Goal: Task Accomplishment & Management: Use online tool/utility

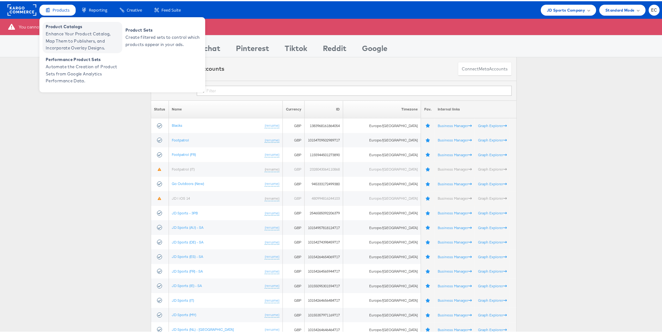
click at [59, 35] on span "Enhance Your Product Catalog, Map Them to Publishers, and Incorporate Overlay D…" at bounding box center [83, 39] width 75 height 21
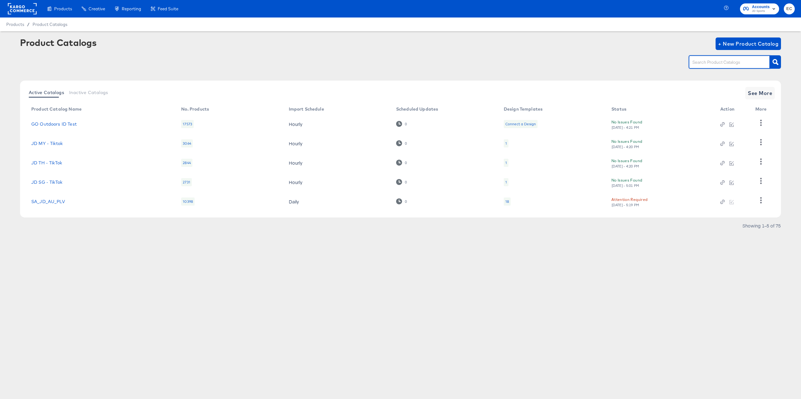
drag, startPoint x: 709, startPoint y: 60, endPoint x: 708, endPoint y: 63, distance: 4.0
click at [709, 60] on input "text" at bounding box center [724, 62] width 67 height 7
click at [719, 63] on input "text" at bounding box center [724, 62] width 67 height 7
click at [772, 93] on button "See More" at bounding box center [759, 93] width 29 height 13
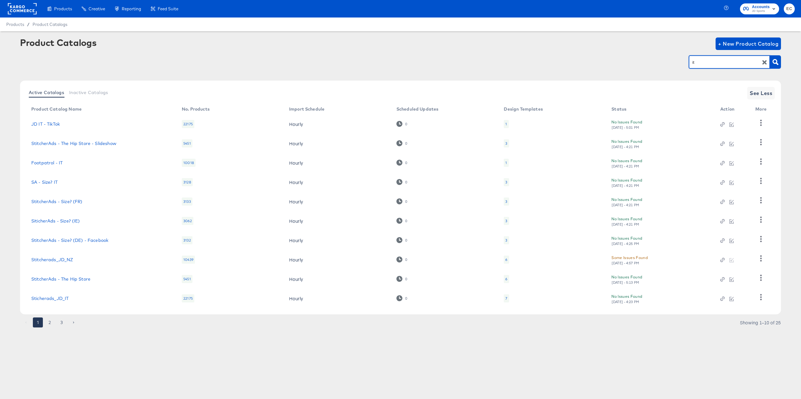
click at [722, 64] on input "it" at bounding box center [724, 62] width 67 height 7
type input "nl"
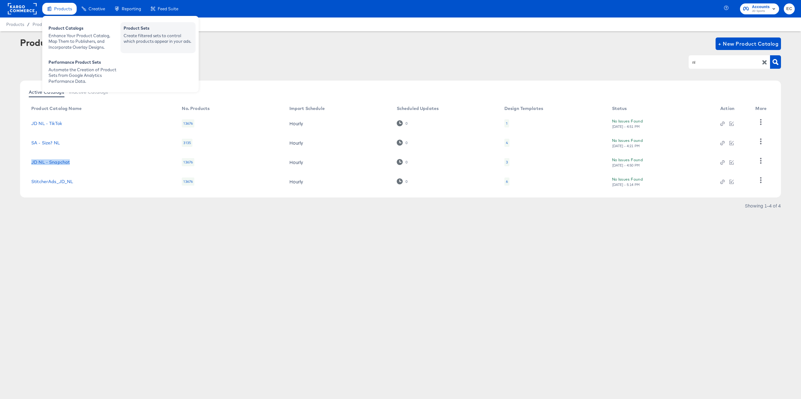
click at [148, 33] on div "Create filtered sets to control which products appear in your ads." at bounding box center [158, 39] width 69 height 12
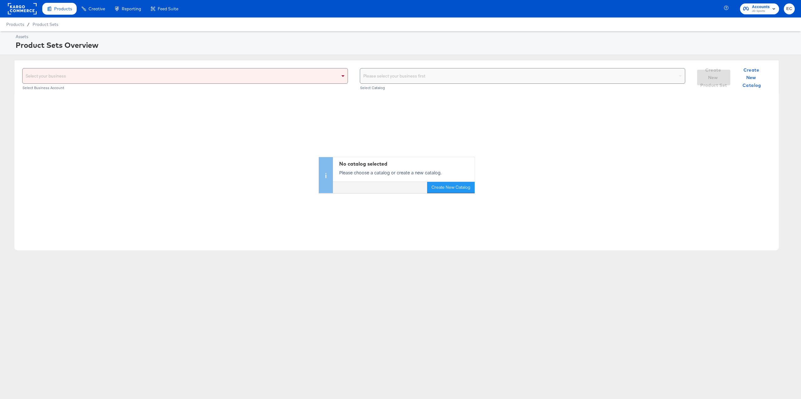
click at [145, 81] on div "Select your business" at bounding box center [185, 75] width 325 height 15
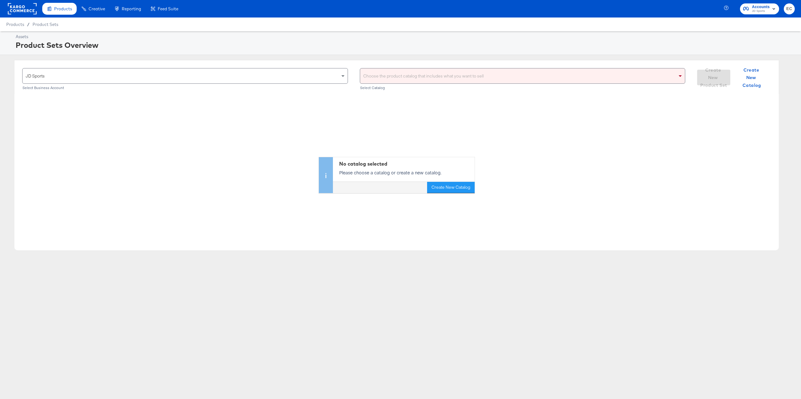
click at [384, 78] on div "Choose the product catalog that includes what you want to sell" at bounding box center [522, 75] width 325 height 15
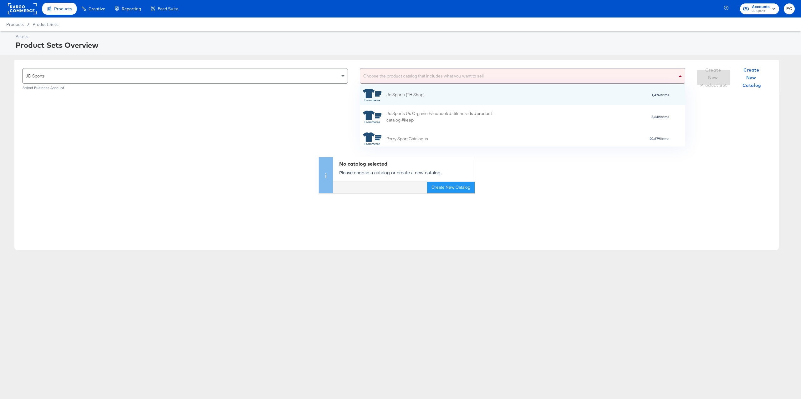
scroll to position [55, 319]
type input "nl"
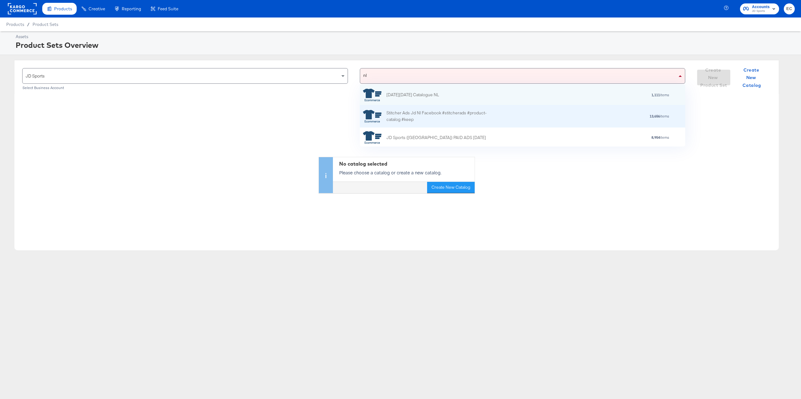
click at [449, 119] on div "Stitcher Ads Jd Nl Facebook #stitcherads #product-catalog #keep" at bounding box center [440, 116] width 109 height 13
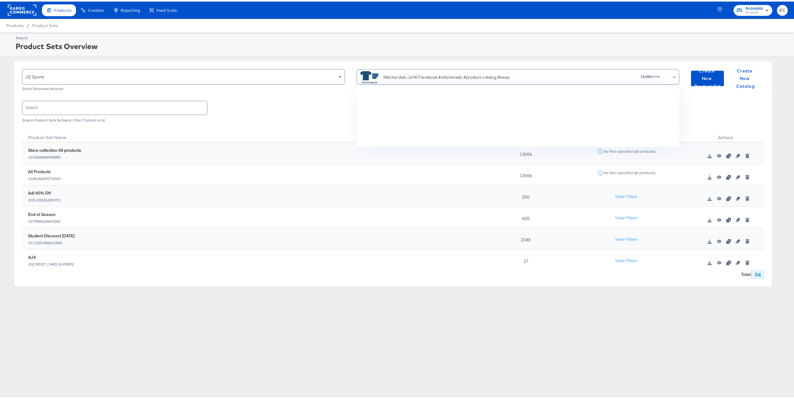
scroll to position [2173, 0]
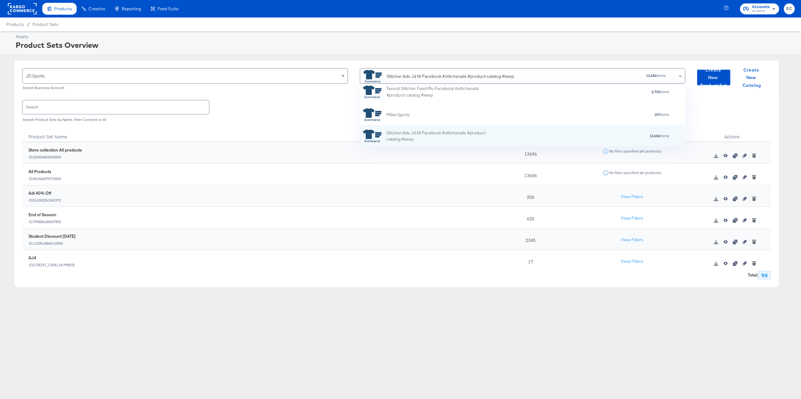
click at [97, 146] on div "Store collection All products ID: 325554855935890" at bounding box center [257, 154] width 465 height 19
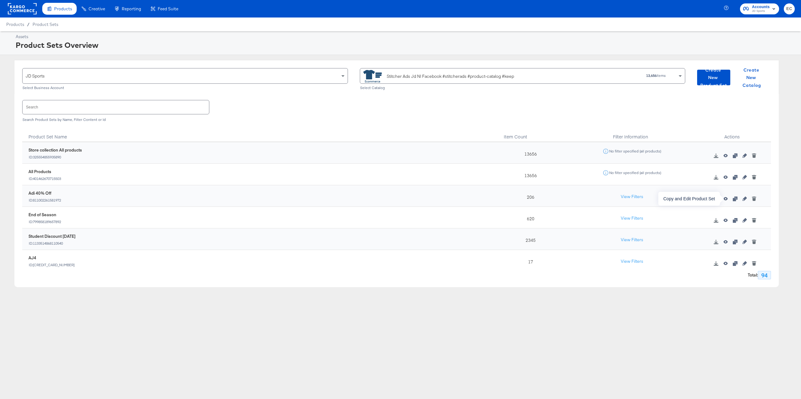
click at [732, 200] on icon "button" at bounding box center [734, 199] width 4 height 4
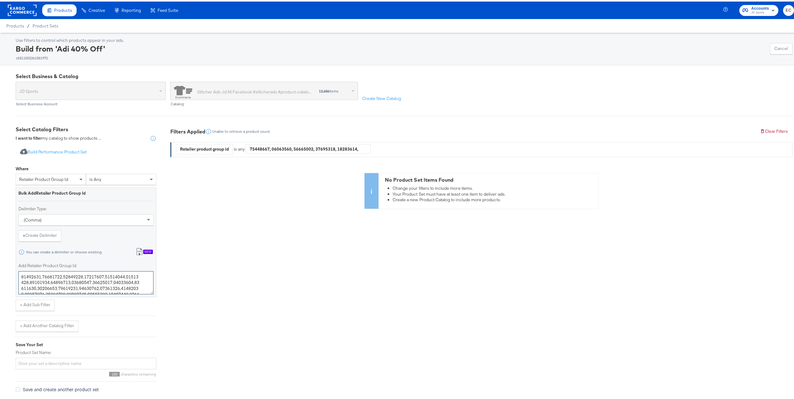
click at [68, 283] on textarea "Add Retailer Product Group Id" at bounding box center [85, 281] width 135 height 23
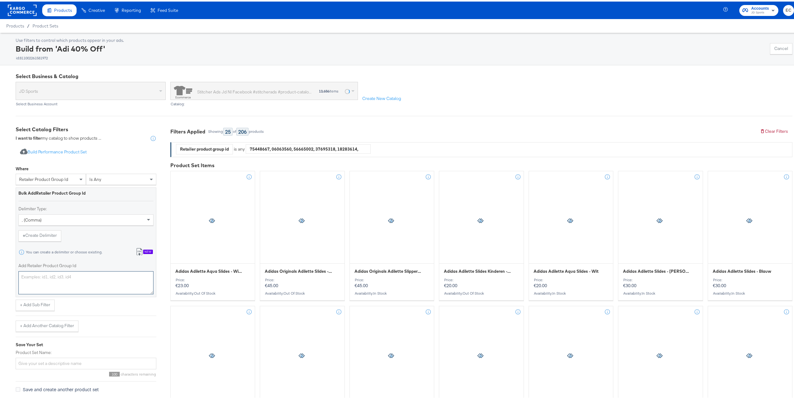
paste textarea "16260191,16260229,19674084,19674088,19674092,19674103,19674223,19674224,1967423…"
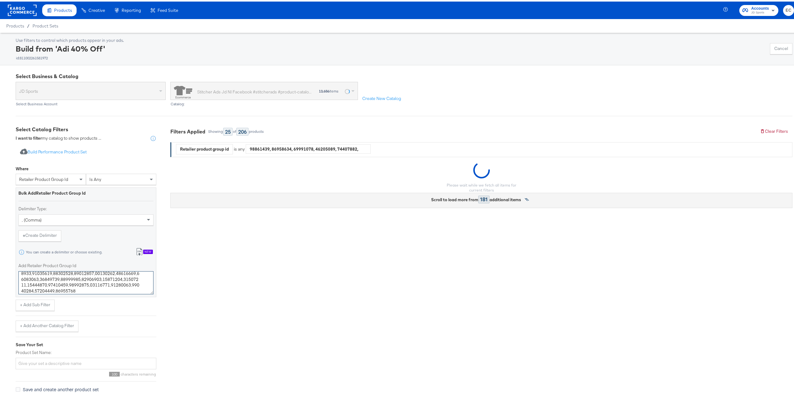
type textarea "16260191,16260229,19674084,19674088,19674092,19674103,19674223,19674224,1967423…"
click at [57, 360] on input "Product Set Name:" at bounding box center [86, 363] width 141 height 12
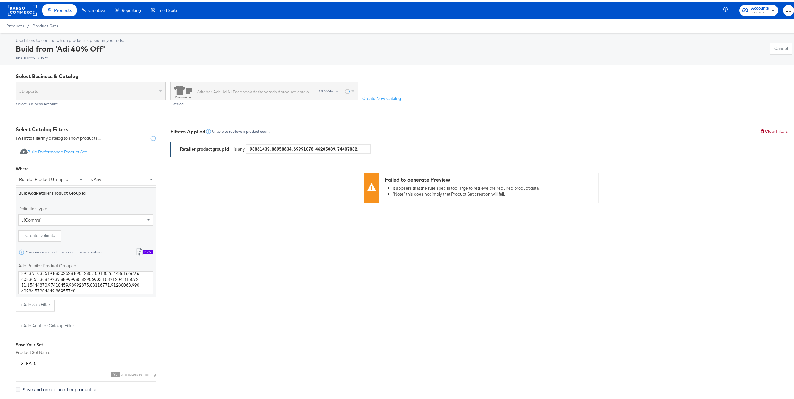
scroll to position [22, 0]
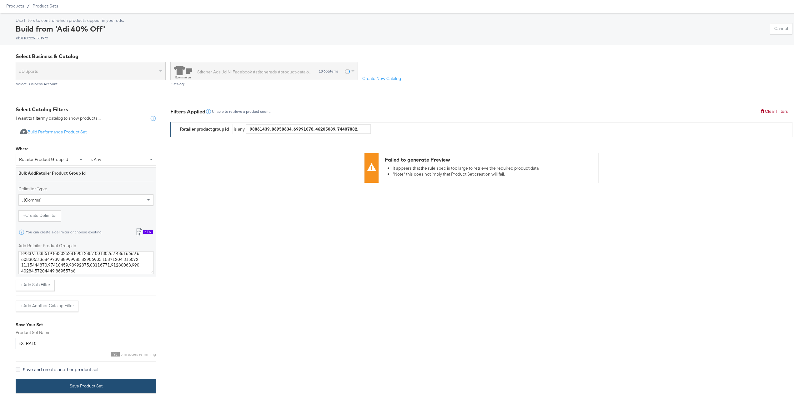
type input "EXTRA10"
click at [102, 389] on button "Save Product Set" at bounding box center [86, 385] width 141 height 14
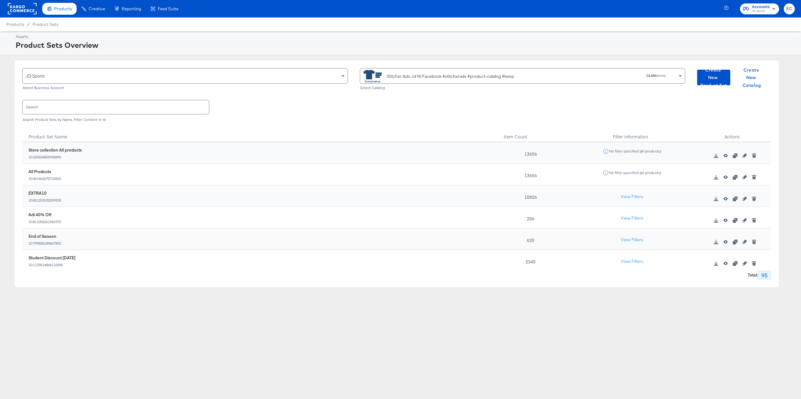
click at [134, 122] on div "Search Search Product Sets by Name, Filter Content or Id" at bounding box center [396, 110] width 748 height 32
click at [535, 75] on div "Stitcher Ads Jd Nl Facebook #stitcherads #product-catalog #keep" at bounding box center [470, 76] width 214 height 13
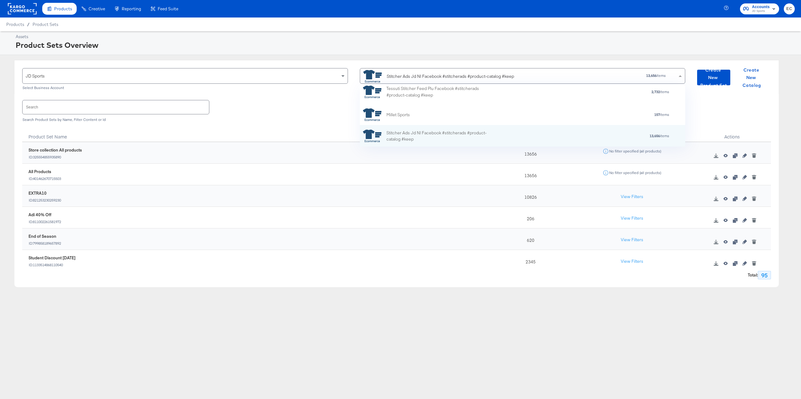
click at [534, 72] on div "Stitcher Ads Jd Nl Facebook #stitcherads #product-catalog #keep" at bounding box center [470, 76] width 214 height 13
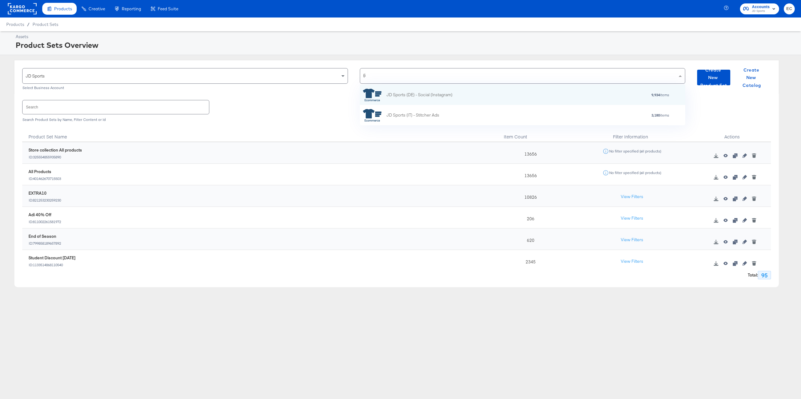
type input "(it"
click at [560, 91] on div "JD Sports (IT) - Stitcher Ads 3,180 items" at bounding box center [521, 95] width 317 height 13
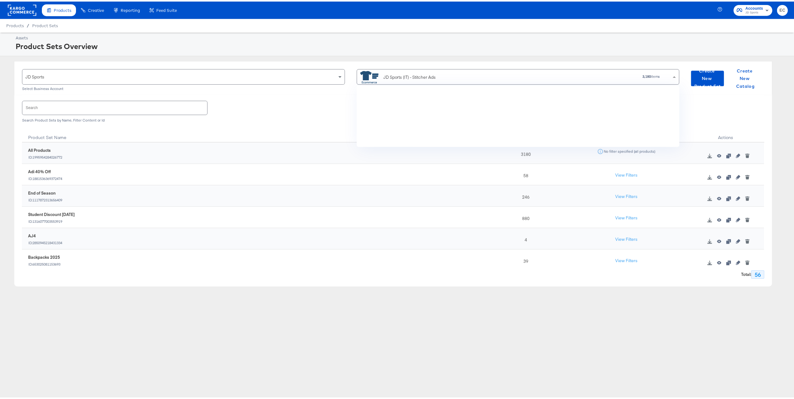
scroll to position [6, 7]
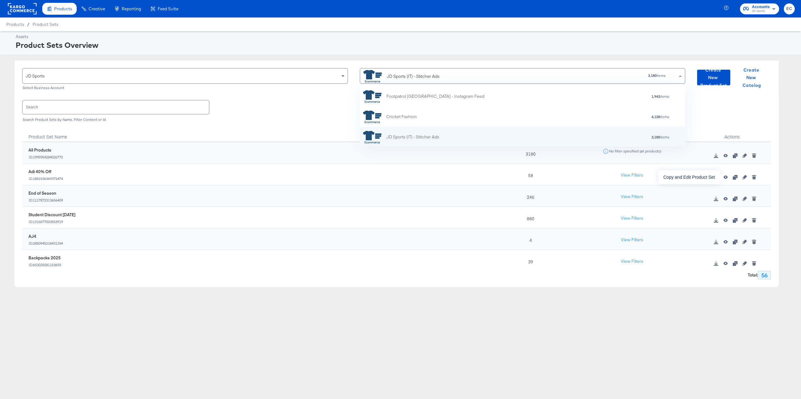
click at [732, 177] on icon "button" at bounding box center [734, 177] width 4 height 4
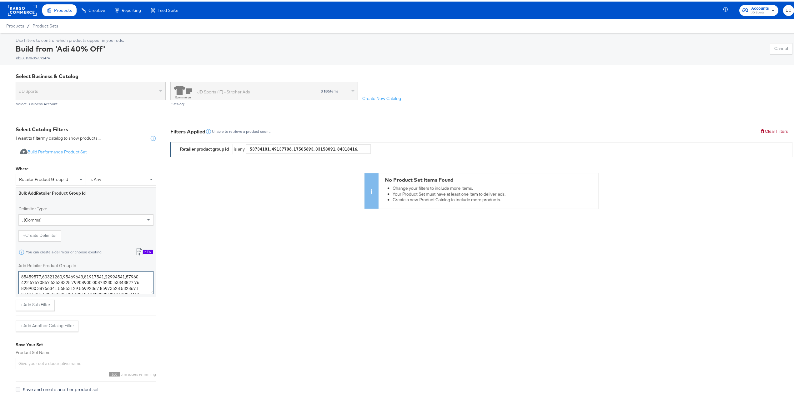
click at [47, 284] on textarea "Add Retailer Product Group Id" at bounding box center [85, 281] width 135 height 23
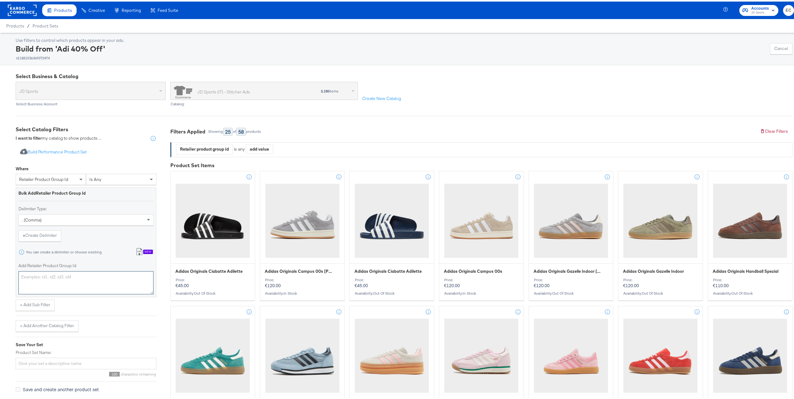
paste textarea "19693319,19708401,19704084,19711454,19707036,19704085,19696408,19661476,1971241…"
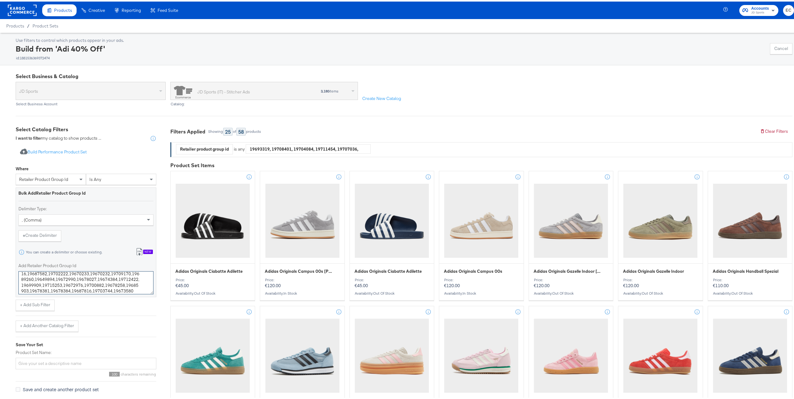
type textarea "19693319,19708401,19704084,19711454,19707036,19704085,19696408,19661476,1971241…"
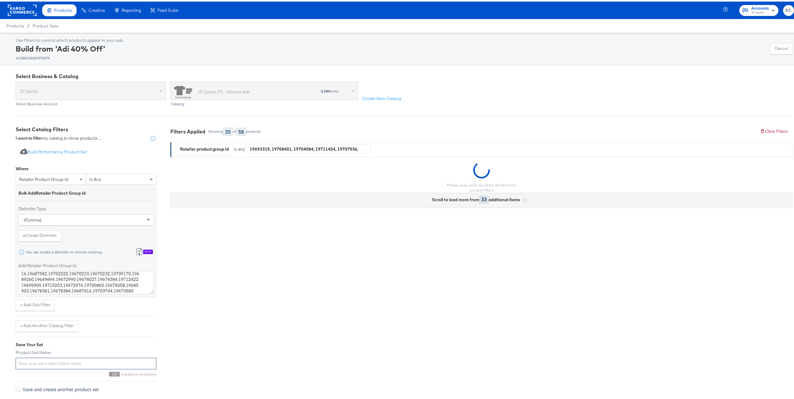
click at [42, 363] on input "Product Set Name:" at bounding box center [86, 363] width 141 height 12
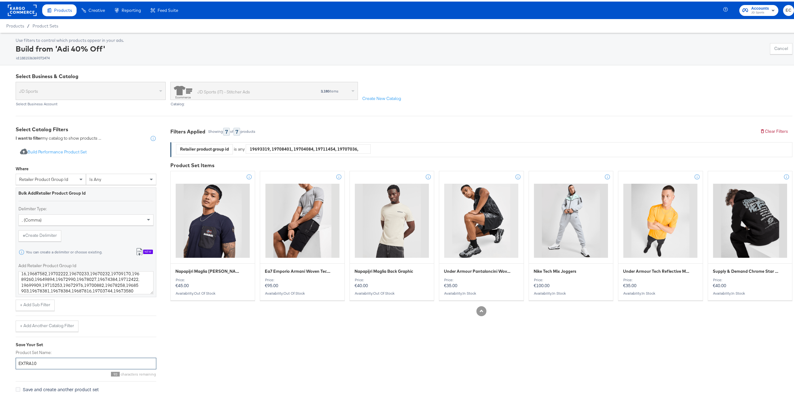
scroll to position [22, 0]
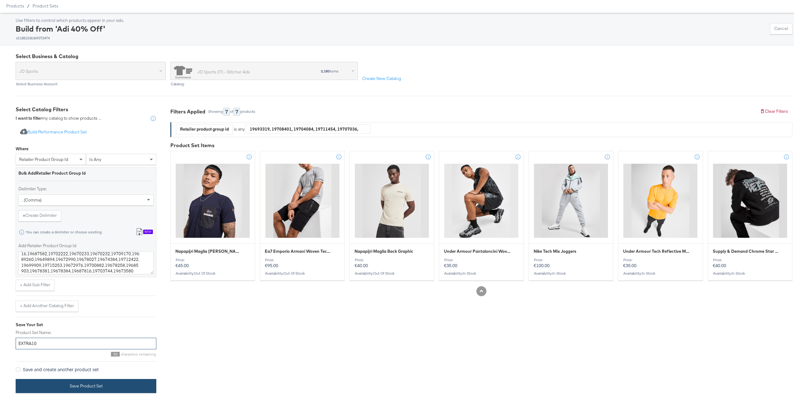
type input "EXTRA10"
click at [77, 384] on button "Save Product Set" at bounding box center [86, 385] width 141 height 14
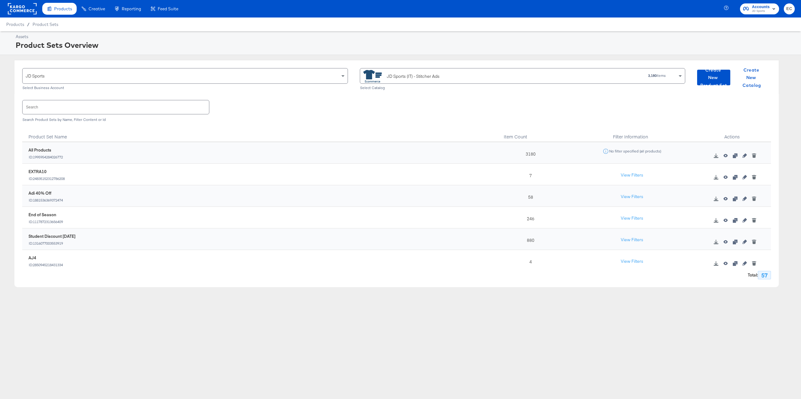
click at [282, 157] on div "All Products ID: 1995954284026772" at bounding box center [259, 153] width 462 height 12
click at [619, 177] on button "View Filters" at bounding box center [631, 175] width 31 height 11
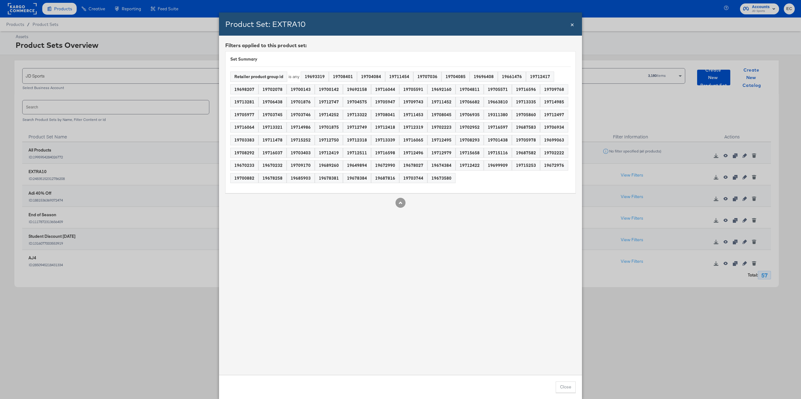
click at [572, 24] on span "×" at bounding box center [572, 24] width 4 height 8
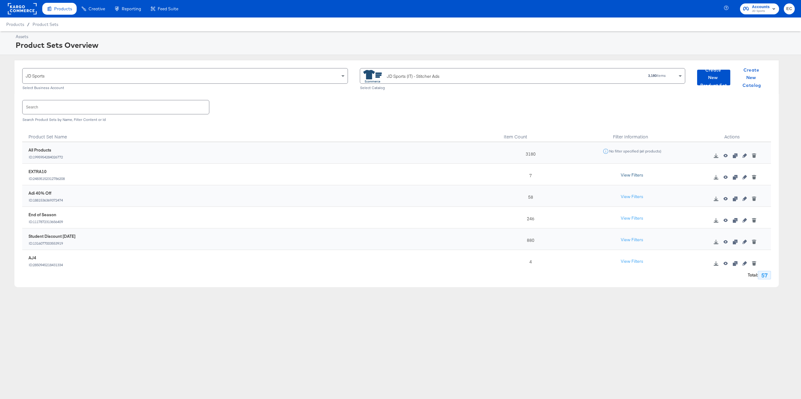
click at [630, 172] on button "View Filters" at bounding box center [631, 175] width 31 height 11
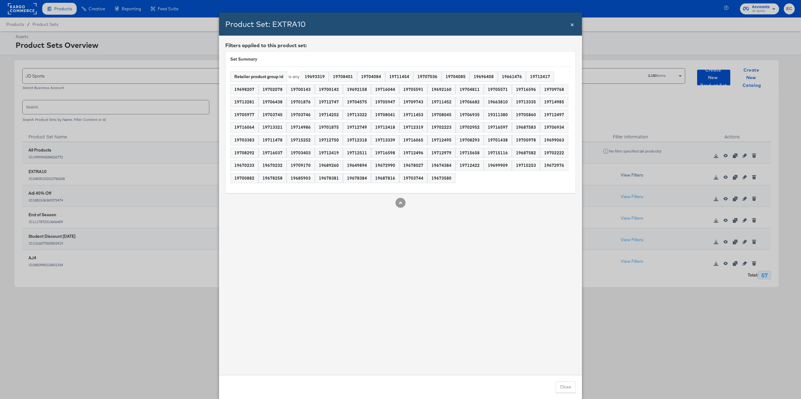
click at [630, 172] on div "Product Set: EXTRA10 Close × Filters applied to this product set: Set Summary R…" at bounding box center [400, 199] width 801 height 399
click at [572, 27] on span "×" at bounding box center [572, 24] width 4 height 8
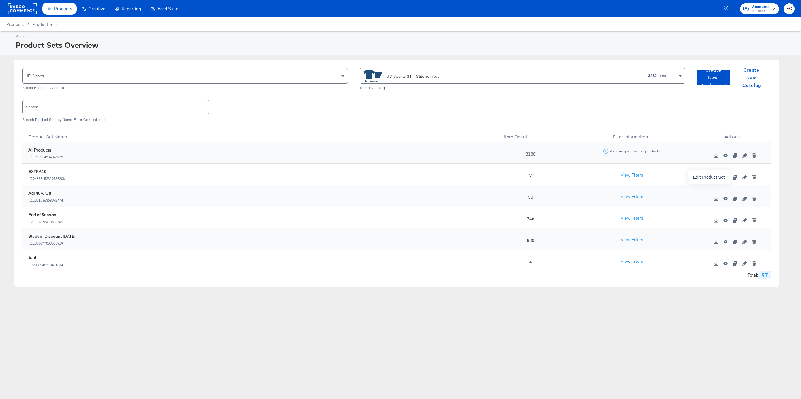
click at [742, 179] on icon "button" at bounding box center [744, 177] width 4 height 4
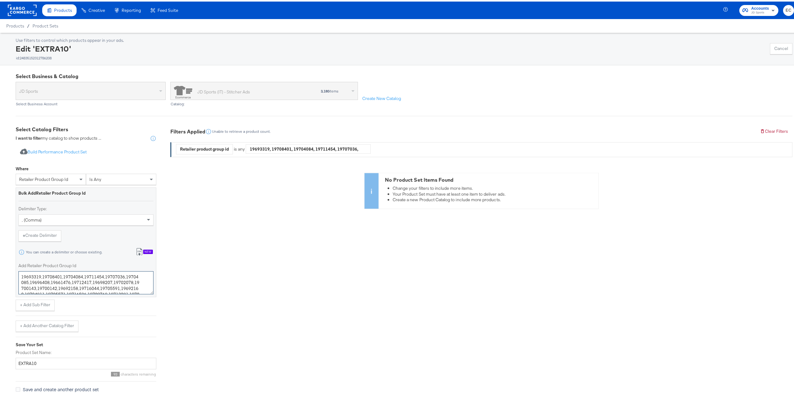
click at [73, 281] on textarea "19693319,19708401,19704084,19711454,19707036,19704085,19696408,19661476,1971241…" at bounding box center [85, 281] width 135 height 23
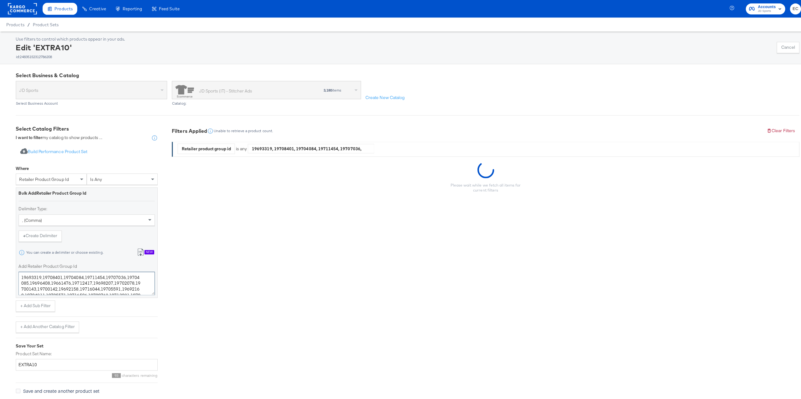
scroll to position [84, 0]
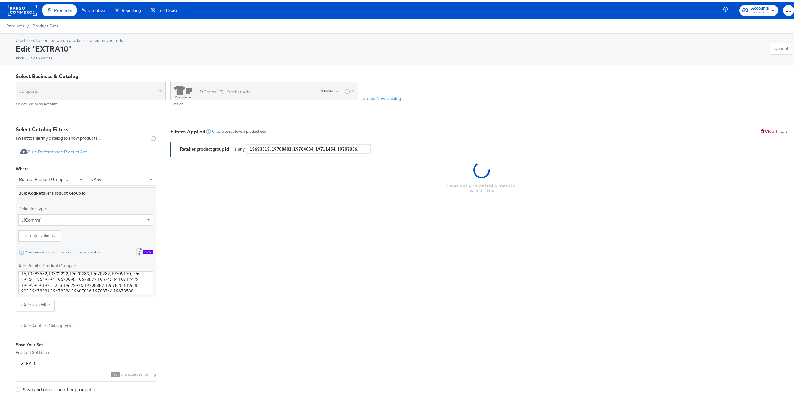
click at [102, 321] on div "+ Add Another Catalog Filter" at bounding box center [86, 322] width 141 height 16
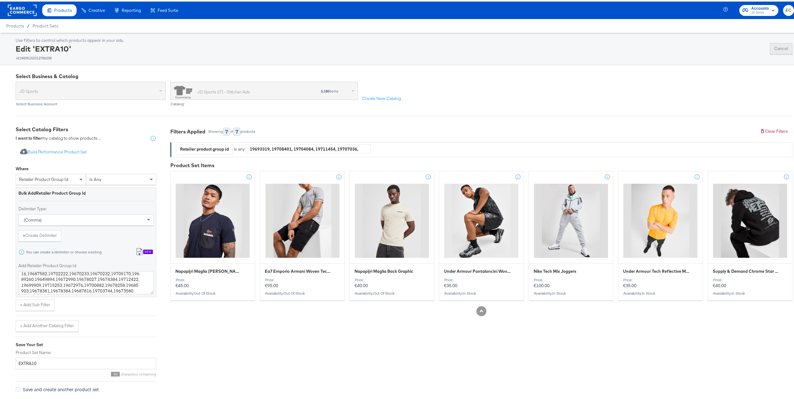
click at [778, 51] on button "Cancel" at bounding box center [781, 47] width 23 height 11
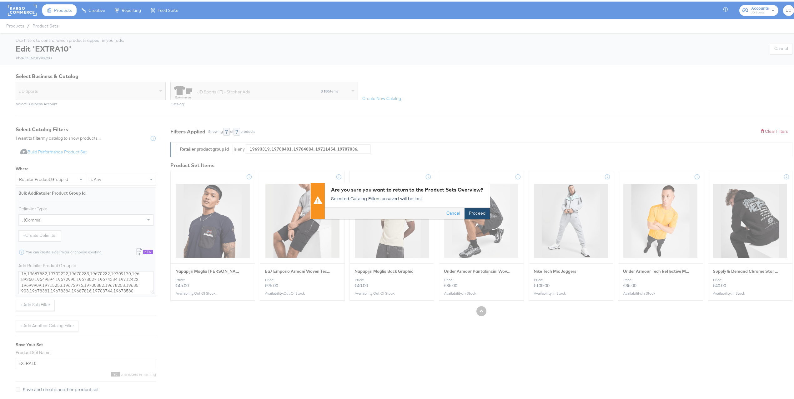
click at [470, 208] on button "Proceed" at bounding box center [477, 212] width 25 height 11
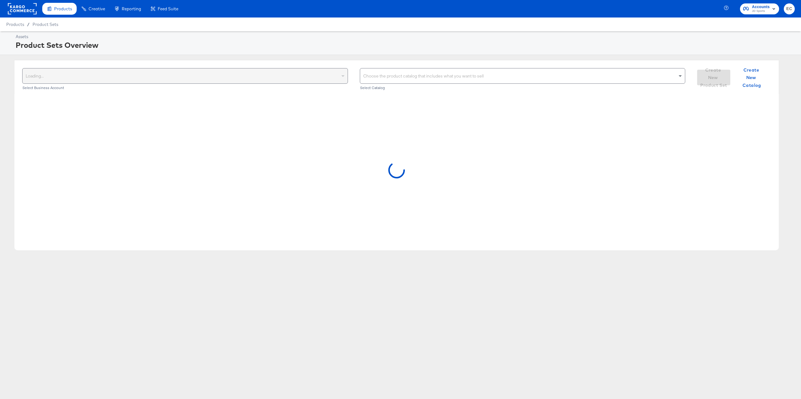
click at [497, 78] on div "Choose the product catalog that includes what you want to sell" at bounding box center [522, 75] width 325 height 15
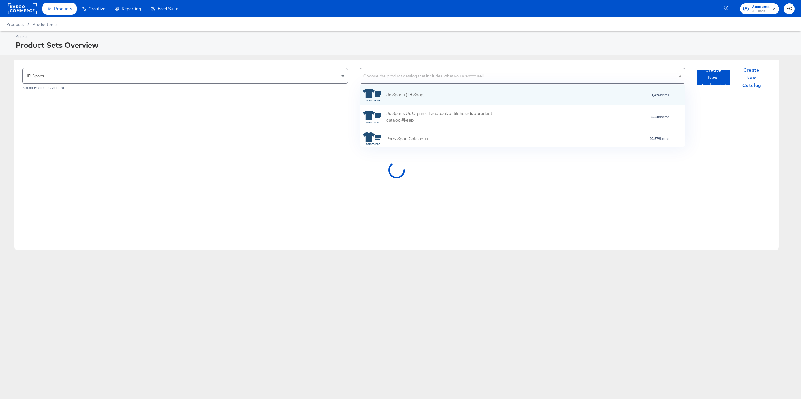
scroll to position [55, 319]
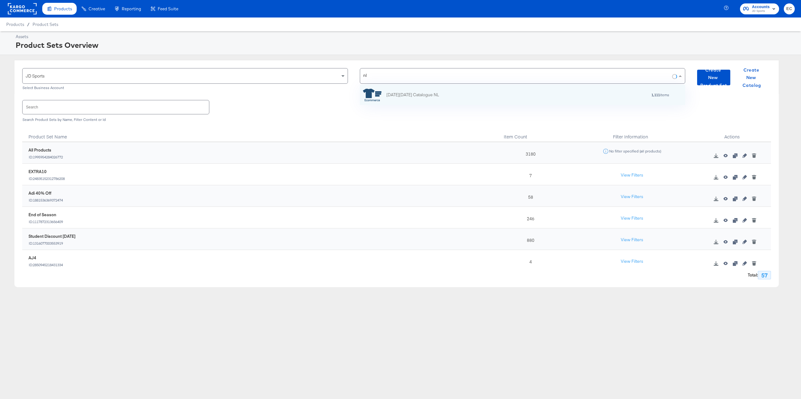
click at [425, 77] on div "nl nl" at bounding box center [516, 75] width 312 height 15
type input "nl"
click at [425, 77] on div "nl nl" at bounding box center [516, 75] width 312 height 15
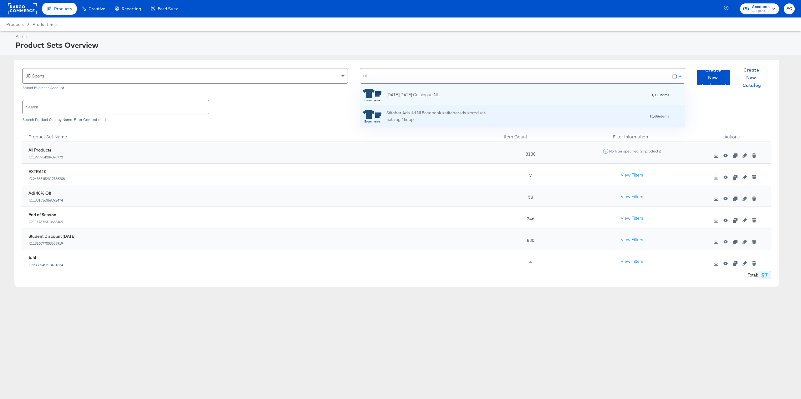
click at [418, 117] on div "Stitcher Ads Jd Nl Facebook #stitcherads #product-catalog #keep" at bounding box center [440, 116] width 109 height 13
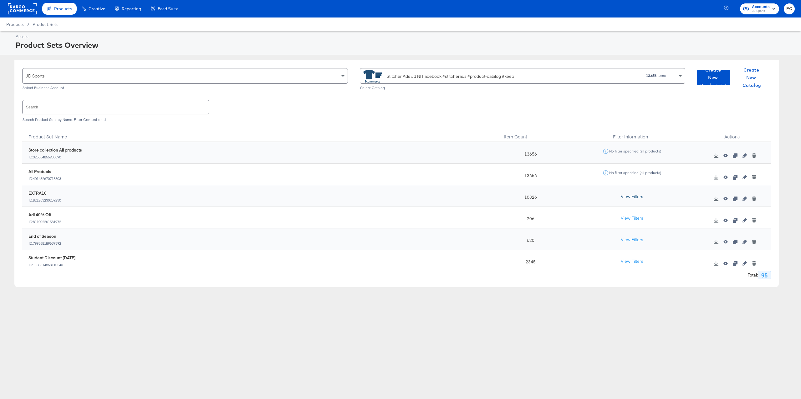
click at [622, 197] on button "View Filters" at bounding box center [631, 196] width 31 height 11
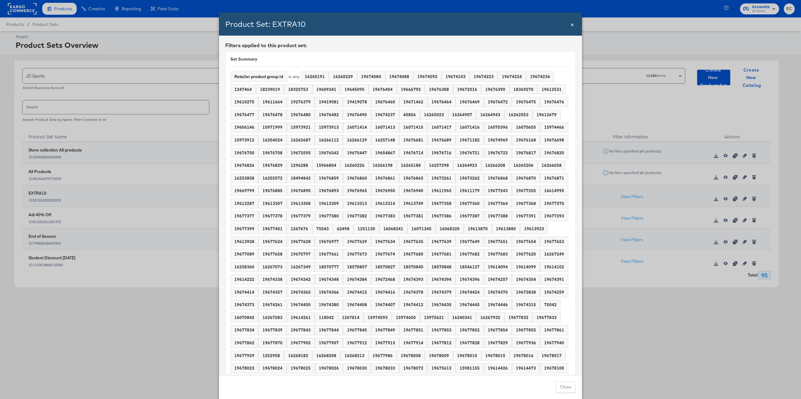
click at [622, 196] on div "Product Set: EXTRA10 Close × Filters applied to this product set: Set Summary R…" at bounding box center [400, 199] width 801 height 399
click at [629, 197] on div "Product Set: EXTRA10 Close × Filters applied to this product set: Set Summary R…" at bounding box center [400, 199] width 801 height 399
click at [540, 348] on div "19677940" at bounding box center [554, 343] width 28 height 10
click at [626, 196] on div "Product Set: EXTRA10 Close × Filters applied to this product set: Set Summary R…" at bounding box center [400, 199] width 801 height 399
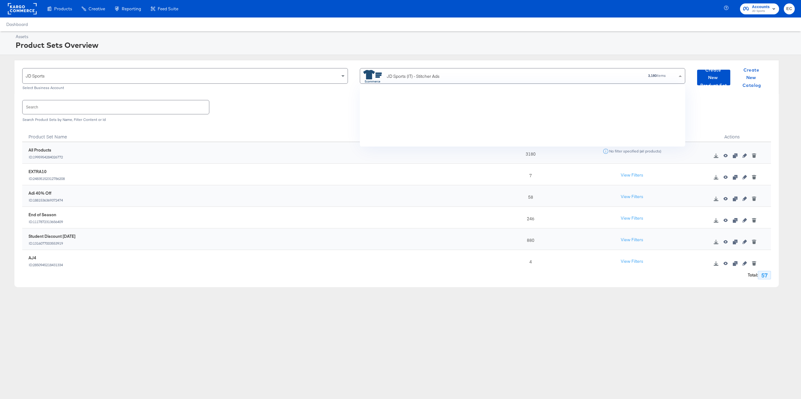
click at [509, 76] on div "JD Sports (IT) - Stitcher Ads" at bounding box center [452, 76] width 178 height 13
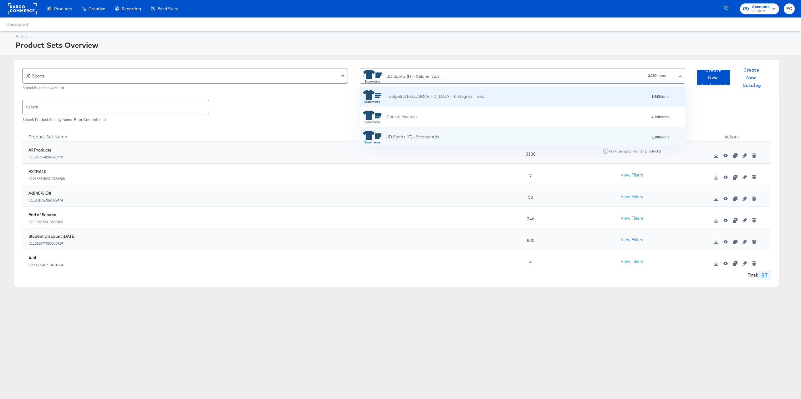
type input "nl"
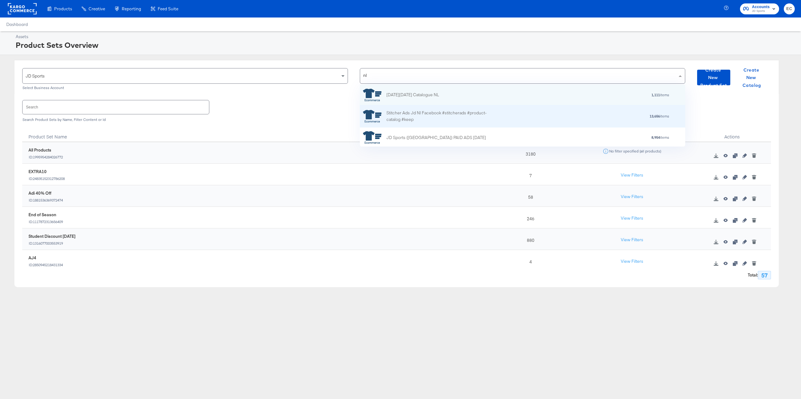
click at [459, 117] on div "Stitcher Ads Jd Nl Facebook #stitcherads #product-catalog #keep" at bounding box center [440, 116] width 109 height 13
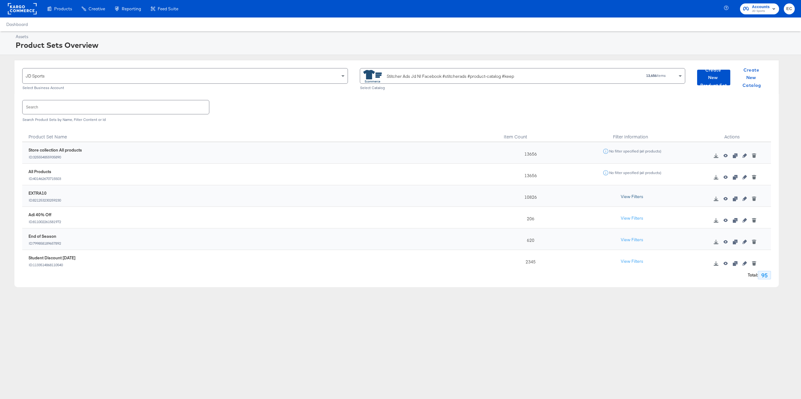
click at [625, 201] on button "View Filters" at bounding box center [631, 196] width 31 height 11
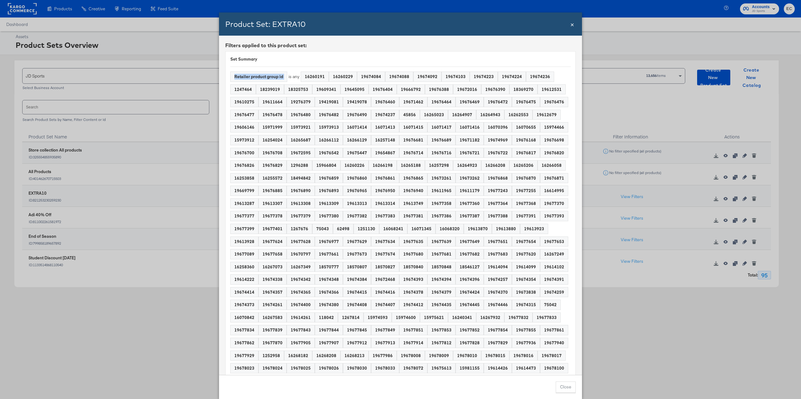
drag, startPoint x: 288, startPoint y: 77, endPoint x: 232, endPoint y: 75, distance: 55.4
copy div "Retailer product group id"
click at [571, 29] on div "Close ×" at bounding box center [572, 24] width 4 height 23
click at [571, 26] on span "×" at bounding box center [572, 24] width 4 height 8
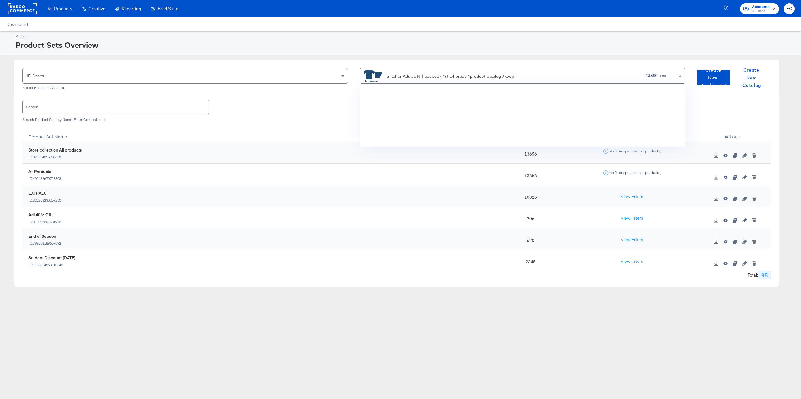
click at [498, 79] on div "Stitcher Ads Jd Nl Facebook #stitcherads #product-catalog #keep" at bounding box center [450, 76] width 127 height 7
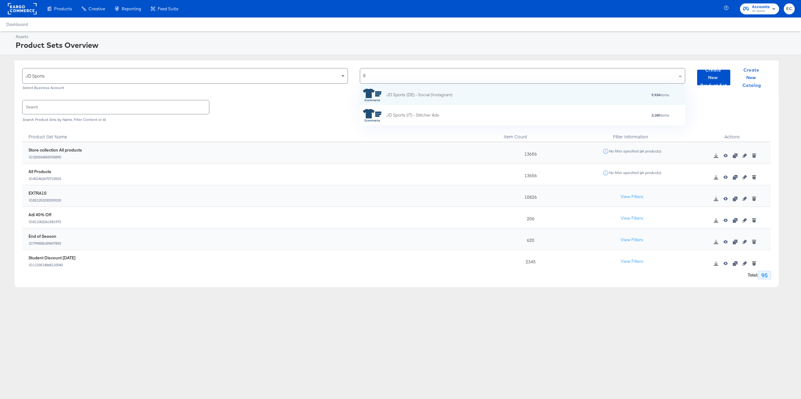
type input "(it"
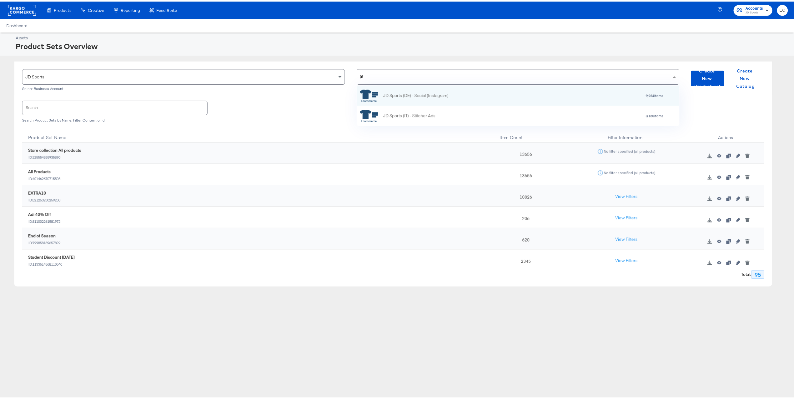
scroll to position [7, 7]
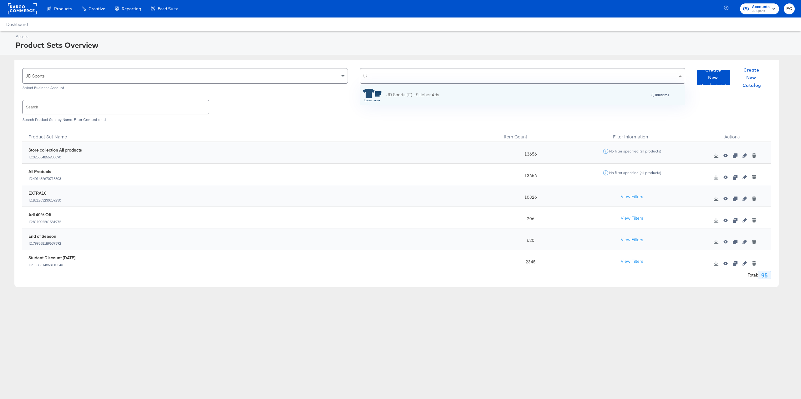
click at [466, 86] on div "JD Sports (IT) - Stitcher Ads 3,180 items" at bounding box center [522, 95] width 325 height 20
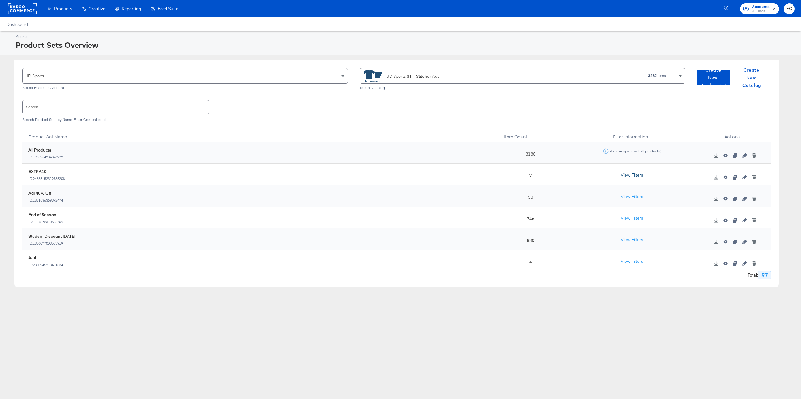
click at [620, 174] on button "View Filters" at bounding box center [631, 175] width 31 height 11
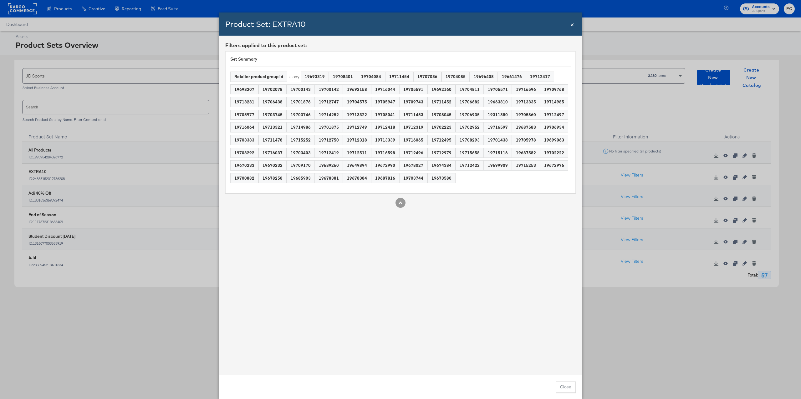
click at [571, 27] on span "×" at bounding box center [572, 24] width 4 height 8
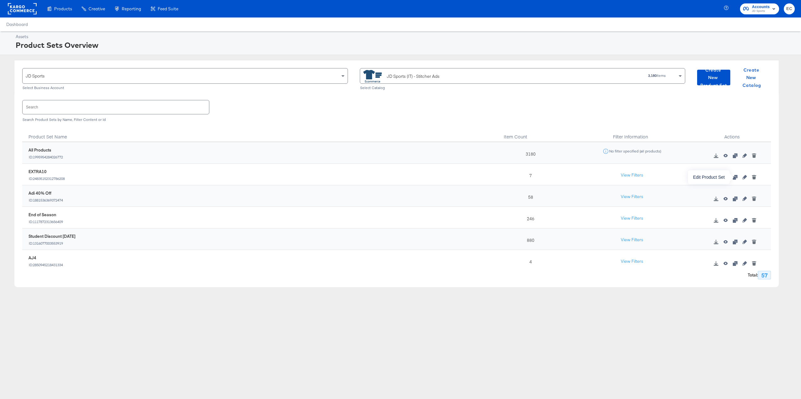
click at [742, 178] on icon "button" at bounding box center [744, 177] width 4 height 4
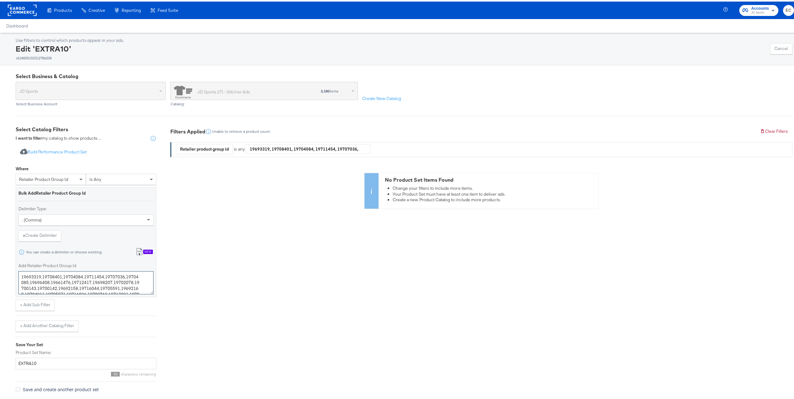
click at [89, 292] on textarea "19693319,19708401,19704084,19711454,19707036,19704085,19696408,19661476,1971241…" at bounding box center [85, 281] width 135 height 23
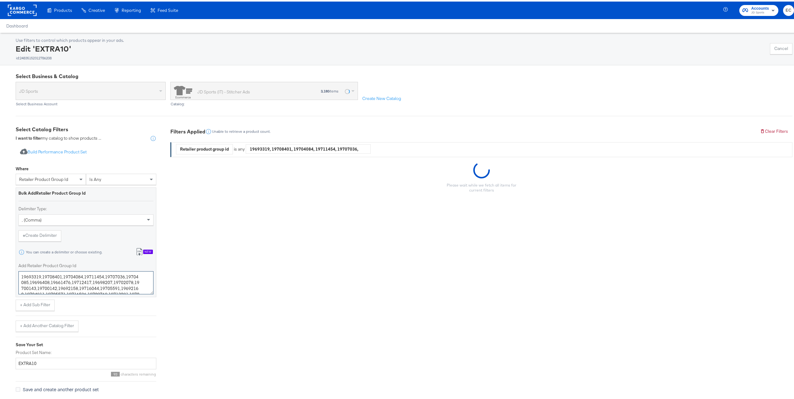
paste textarea "6260191,16260229,19674084,19674088,19674092,19674103,19674223,19674224,19674236…"
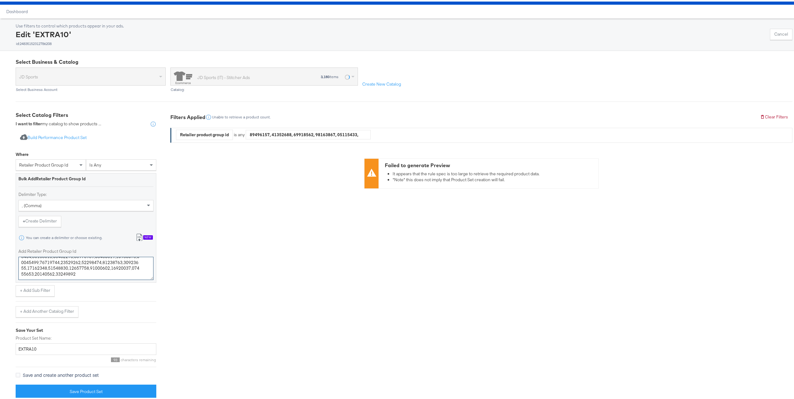
scroll to position [22, 0]
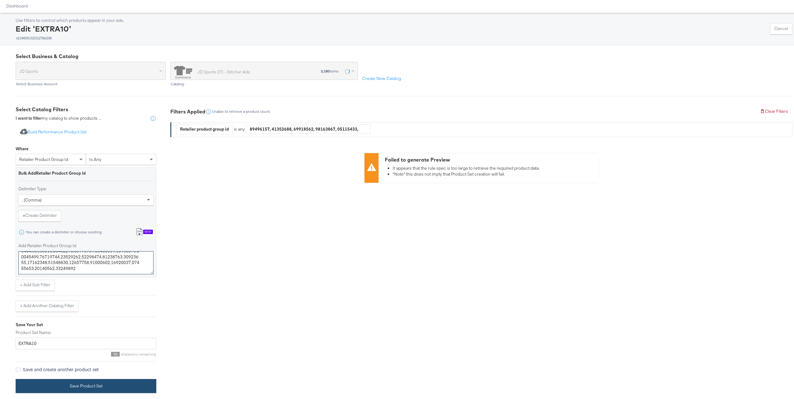
type textarea "16260191,16260229,19674084,19674088,19674092,19674103,19674223,19674224,1967423…"
click at [108, 379] on button "Save Product Set" at bounding box center [86, 385] width 141 height 14
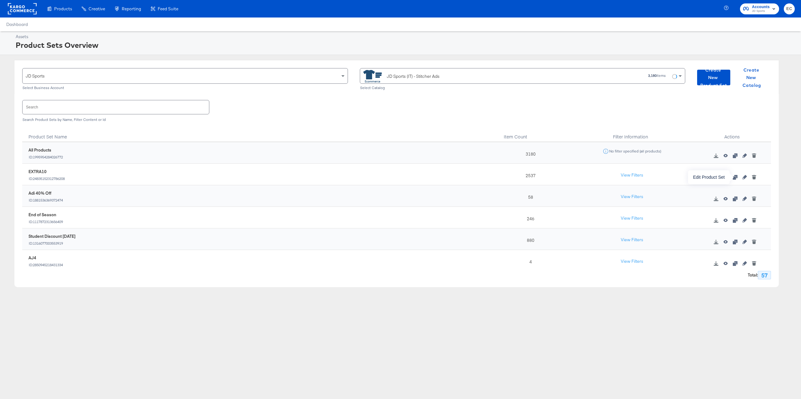
click at [742, 176] on icon "button" at bounding box center [744, 177] width 4 height 4
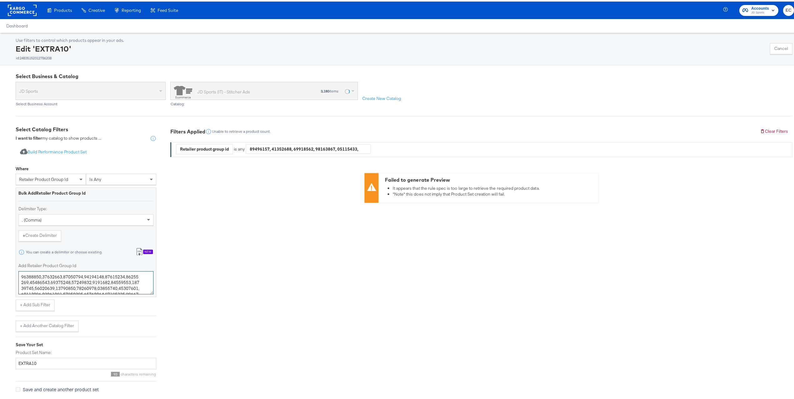
click at [91, 284] on textarea "Add Retailer Product Group Id" at bounding box center [85, 281] width 135 height 23
paste textarea "9693319,19708401,19704084,19711454,19707036,19704085,19696408,19661476,19712417…"
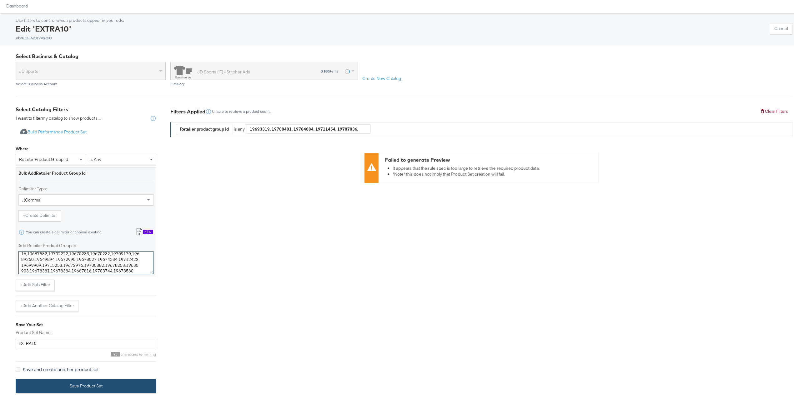
type textarea "19693319,19708401,19704084,19711454,19707036,19704085,19696408,19661476,1971241…"
click at [67, 384] on button "Save Product Set" at bounding box center [86, 385] width 141 height 14
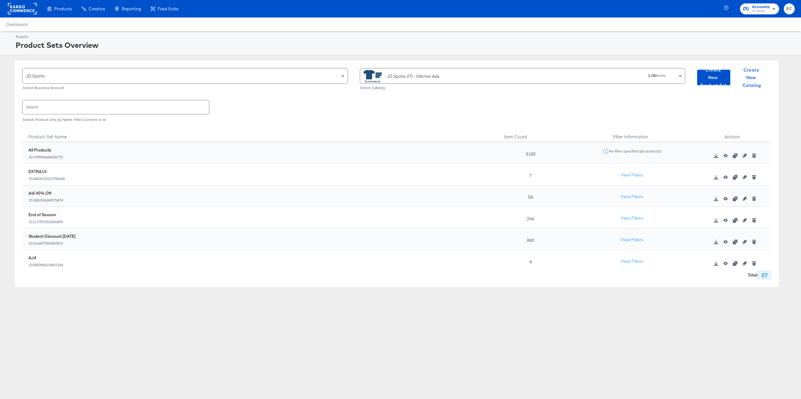
click at [25, 11] on rect at bounding box center [22, 8] width 29 height 11
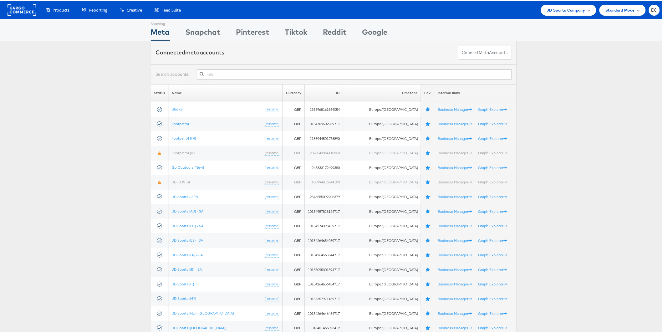
drag, startPoint x: 244, startPoint y: 56, endPoint x: 226, endPoint y: 74, distance: 25.2
click at [226, 74] on div "Showing Meta Showing Snapchat Showing Pinterest Showing Tiktok Showing Reddit S…" at bounding box center [333, 295] width 667 height 555
click at [226, 74] on input "text" at bounding box center [354, 73] width 315 height 10
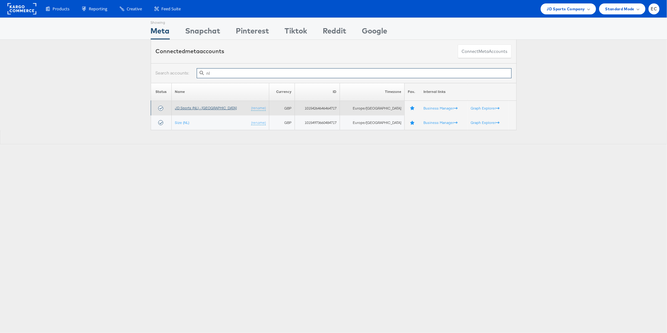
type input "nl"
click at [206, 105] on link "JD Sports (NL) - SA" at bounding box center [206, 107] width 62 height 5
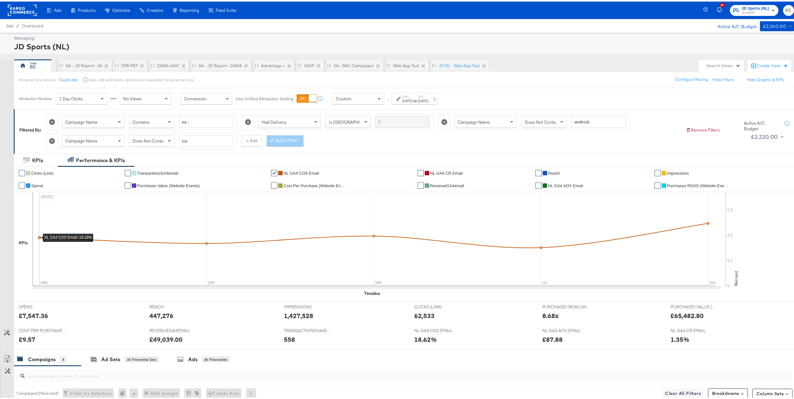
click at [50, 141] on icon at bounding box center [52, 140] width 6 height 6
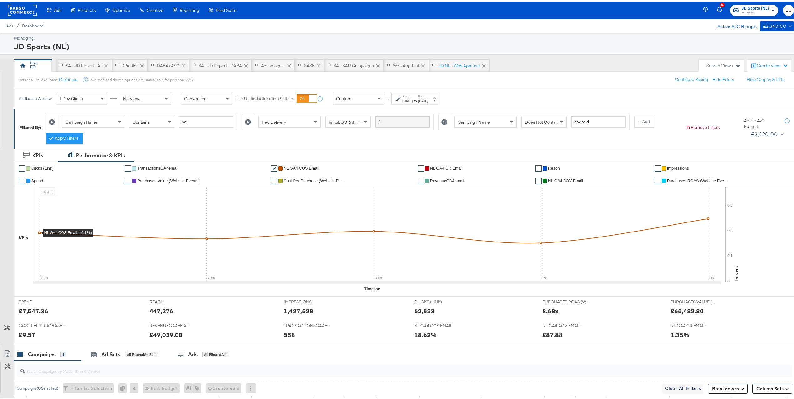
click at [444, 121] on icon at bounding box center [445, 121] width 6 height 6
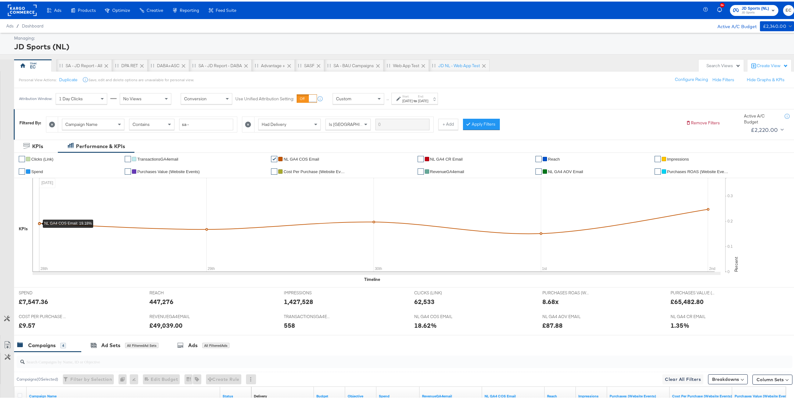
click at [489, 124] on button "Apply Filters" at bounding box center [481, 122] width 37 height 11
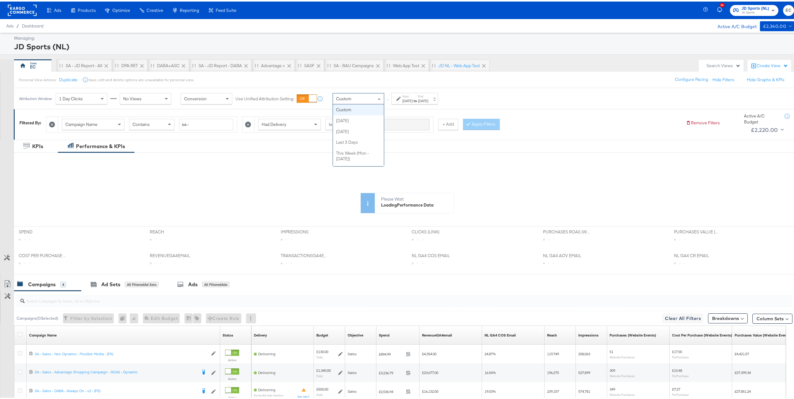
click at [375, 100] on div "Custom" at bounding box center [358, 97] width 51 height 11
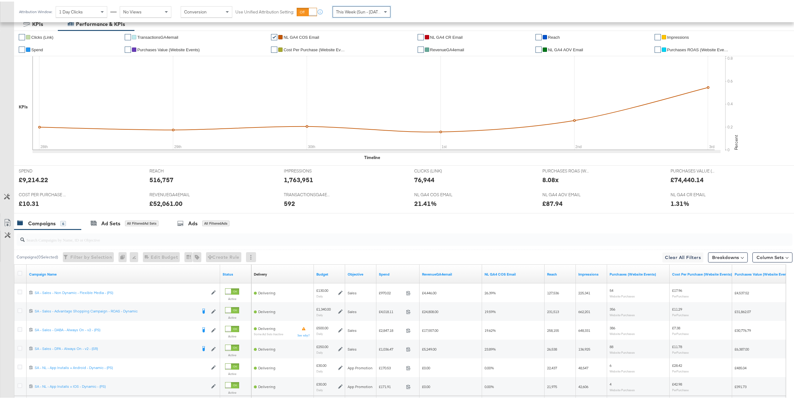
scroll to position [183, 0]
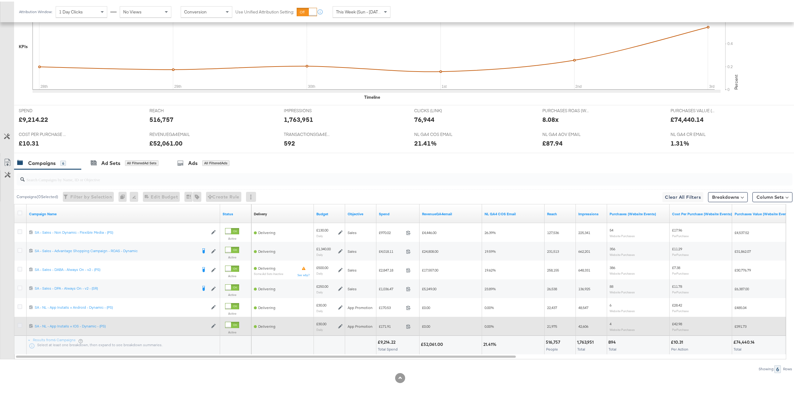
drag, startPoint x: 16, startPoint y: 322, endPoint x: 20, endPoint y: 324, distance: 4.5
click at [17, 323] on div at bounding box center [21, 324] width 12 height 11
click at [20, 324] on icon at bounding box center [20, 324] width 5 height 5
click at [0, 0] on input "checkbox" at bounding box center [0, 0] width 0 height 0
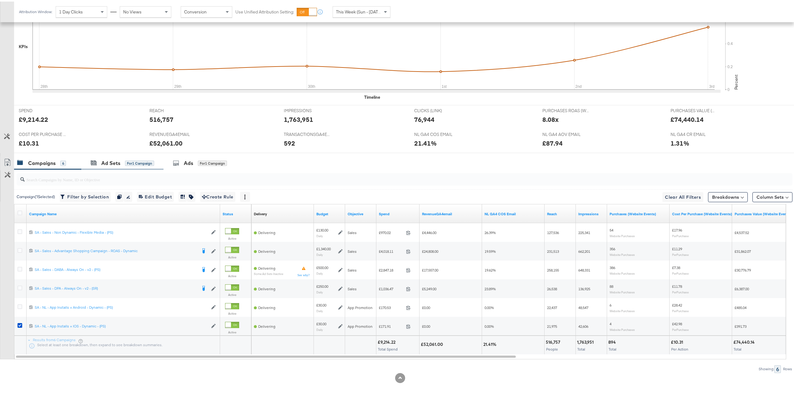
click at [135, 165] on div "Ad Sets for 1 Campaign" at bounding box center [122, 161] width 82 height 13
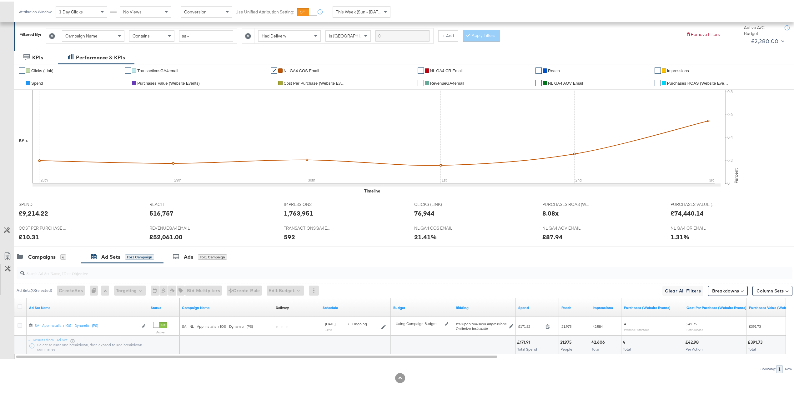
scroll to position [89, 0]
click at [192, 260] on div "Ads for 1 Campaign" at bounding box center [200, 255] width 73 height 13
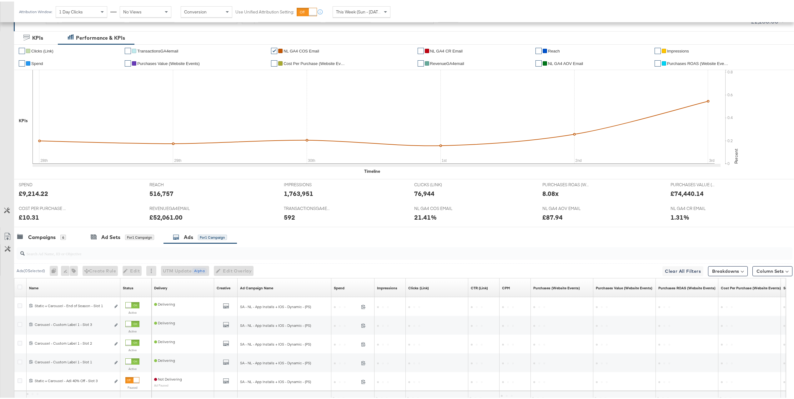
scroll to position [165, 0]
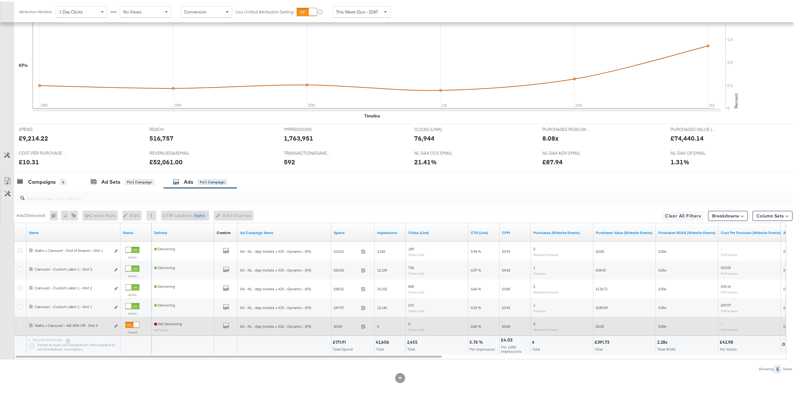
click at [19, 324] on icon at bounding box center [20, 324] width 5 height 5
click at [0, 0] on input "checkbox" at bounding box center [0, 0] width 0 height 0
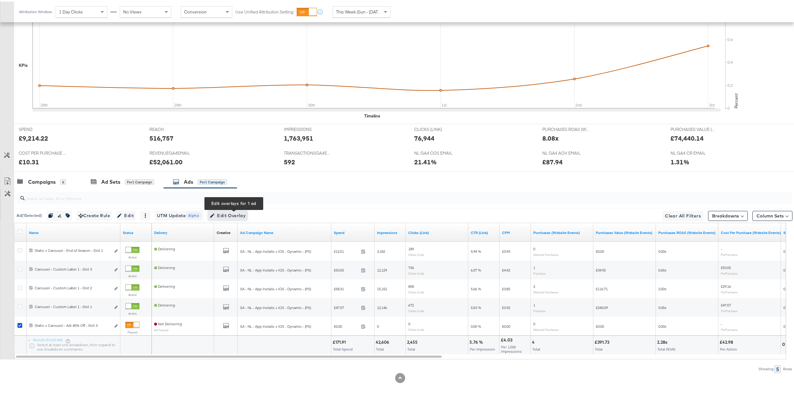
click at [240, 214] on span "Edit Overlay Edit overlays for 1 ad" at bounding box center [228, 214] width 36 height 8
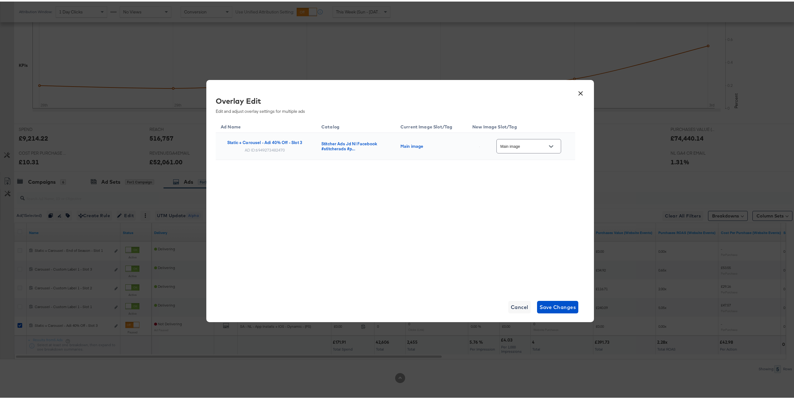
click at [517, 143] on input "Main image" at bounding box center [523, 144] width 49 height 7
drag, startPoint x: 545, startPoint y: 221, endPoint x: 546, endPoint y: 217, distance: 4.3
click at [546, 215] on div "multi_3" at bounding box center [530, 209] width 50 height 11
type input "multi_3"
click at [546, 217] on div "Ad Name Catalog Current Image Slot/Tag New Image Slot/Tag Static + Carousel - A…" at bounding box center [396, 204] width 360 height 172
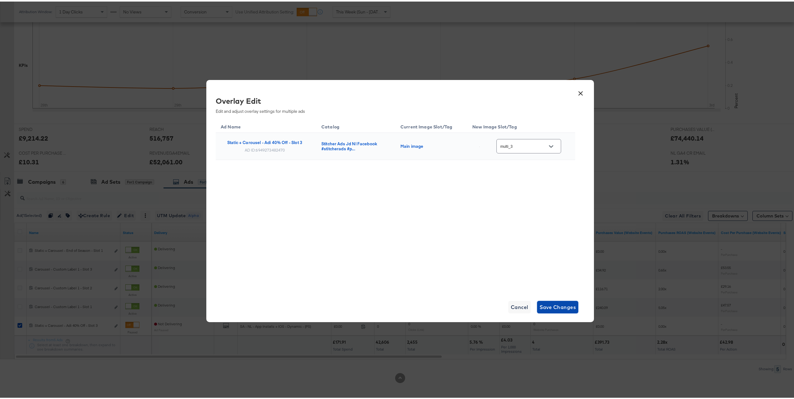
click at [555, 302] on span "Save Changes" at bounding box center [558, 305] width 37 height 9
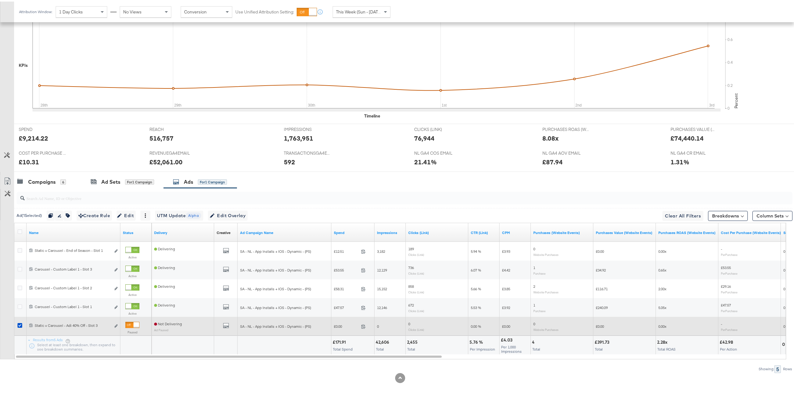
click at [229, 325] on div "All Previews" at bounding box center [226, 325] width 18 height 8
click at [225, 324] on icon "default" at bounding box center [226, 324] width 6 height 6
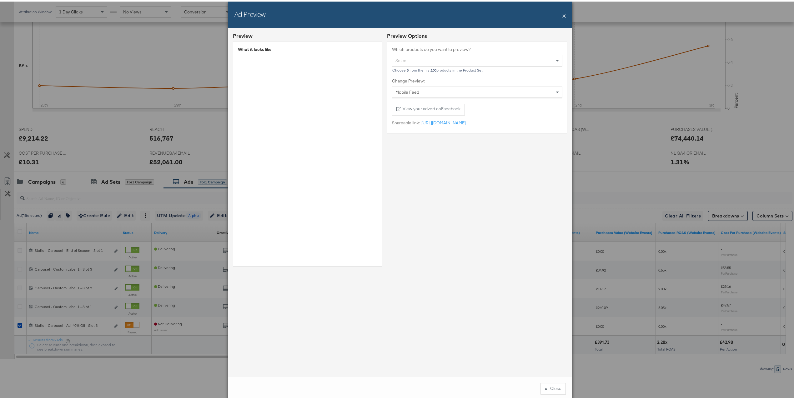
click at [563, 13] on button "X" at bounding box center [564, 14] width 3 height 13
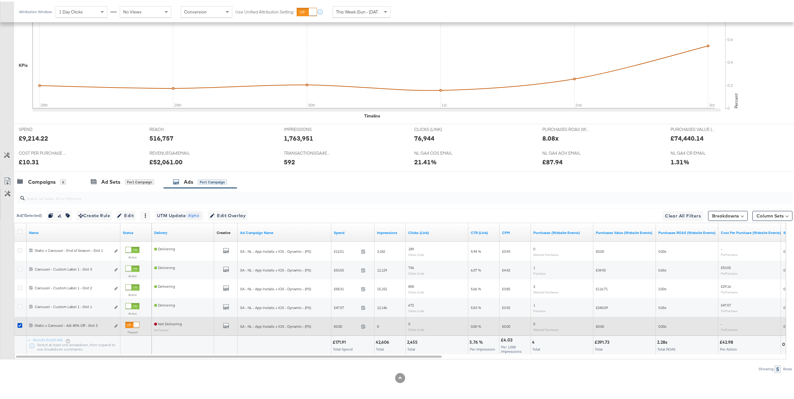
click at [134, 322] on div at bounding box center [137, 324] width 6 height 6
click at [43, 175] on div "Campaigns 6" at bounding box center [47, 180] width 67 height 13
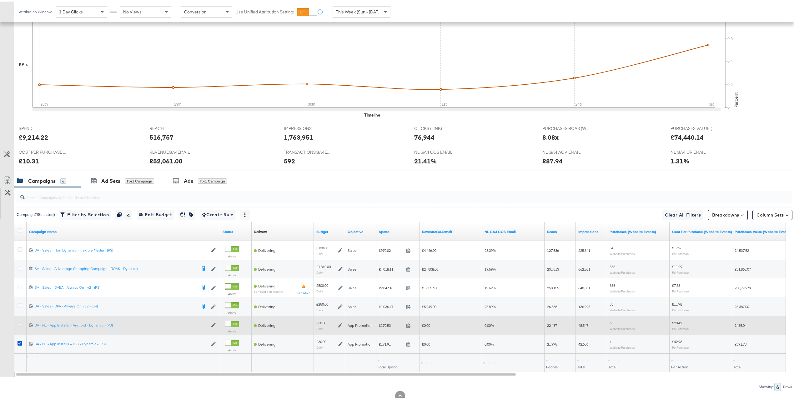
click at [21, 325] on icon at bounding box center [20, 323] width 5 height 5
click at [0, 0] on input "checkbox" at bounding box center [0, 0] width 0 height 0
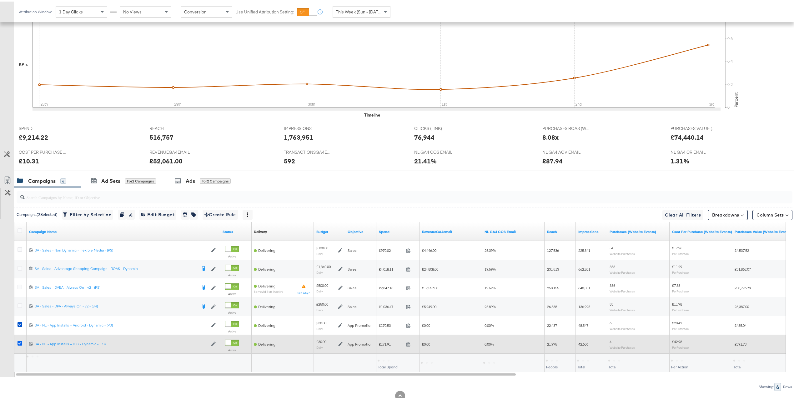
click at [21, 344] on icon at bounding box center [20, 342] width 5 height 5
click at [0, 0] on input "checkbox" at bounding box center [0, 0] width 0 height 0
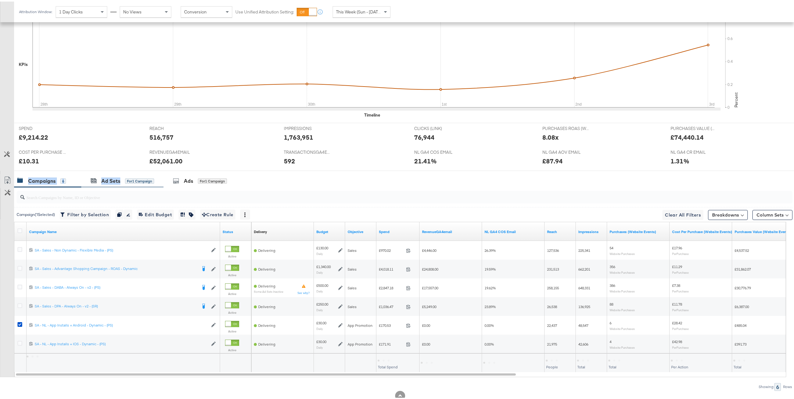
click at [138, 174] on div "KPIs Performance & KPIs Customize KPIs ✔ Clicks (Link) ✔ TransactionsGA4email ✔…" at bounding box center [400, 194] width 801 height 443
click at [137, 176] on div "Ad Sets for 1 Campaign" at bounding box center [122, 179] width 82 height 13
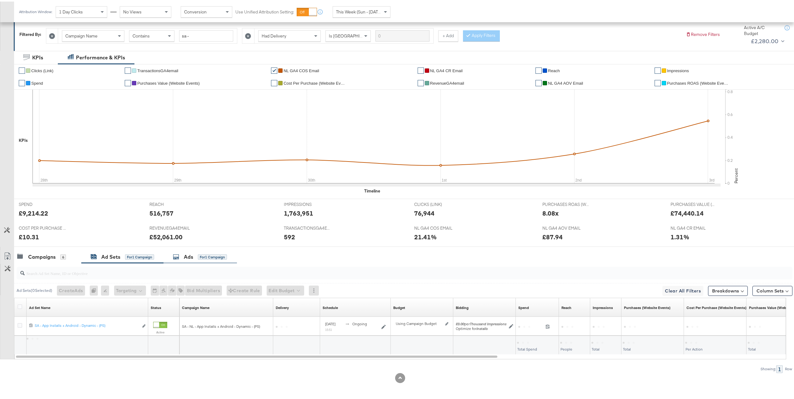
click at [199, 261] on div "Ads for 1 Campaign" at bounding box center [200, 255] width 73 height 13
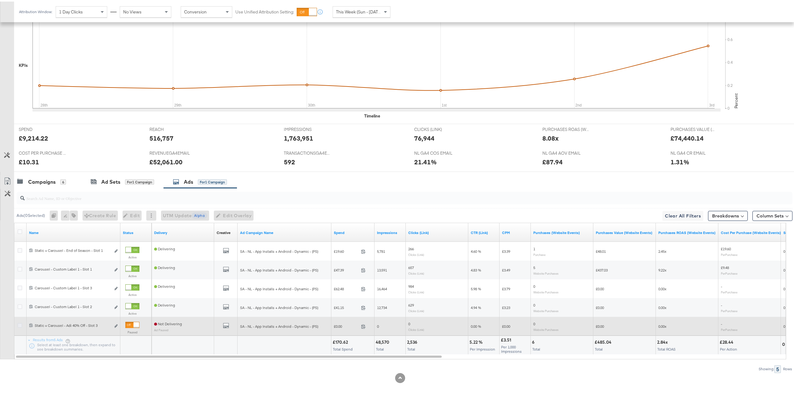
click at [19, 324] on icon at bounding box center [20, 324] width 5 height 5
click at [0, 0] on input "checkbox" at bounding box center [0, 0] width 0 height 0
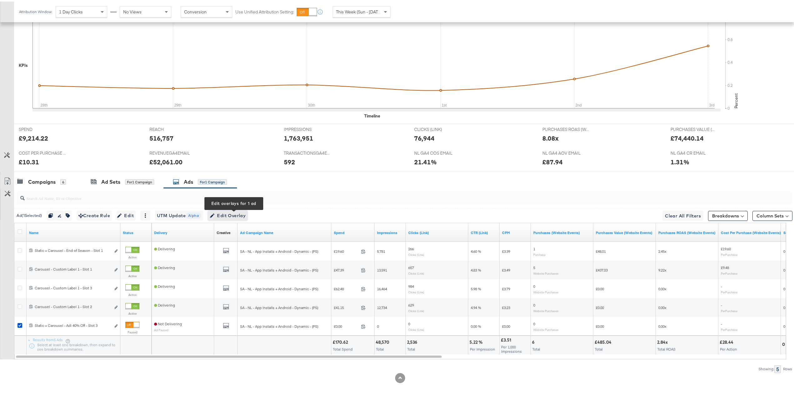
click at [230, 214] on span "Edit Overlay Edit overlays for 1 ad" at bounding box center [228, 214] width 36 height 8
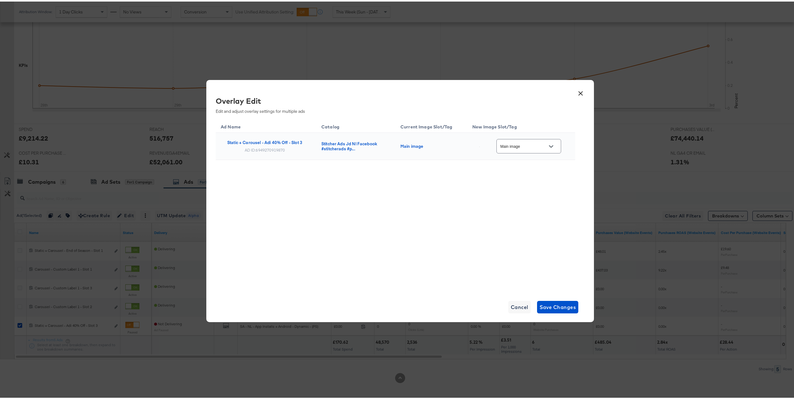
click at [550, 143] on icon "Open" at bounding box center [551, 145] width 4 height 4
click at [526, 212] on div "multi_3" at bounding box center [528, 209] width 39 height 6
type input "multi_3"
click at [555, 311] on button "Save Changes" at bounding box center [558, 306] width 42 height 13
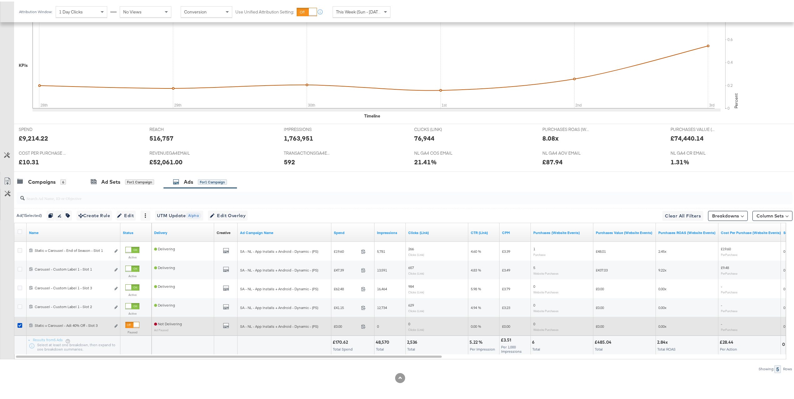
click at [134, 321] on div at bounding box center [137, 324] width 6 height 6
click at [50, 180] on div "Campaigns" at bounding box center [42, 180] width 28 height 7
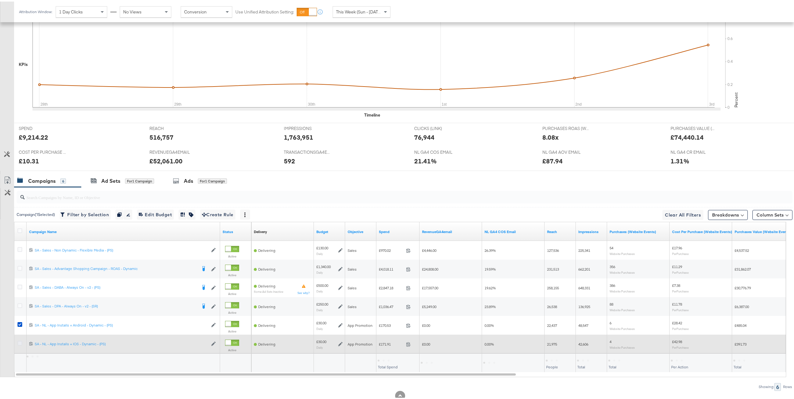
click at [20, 344] on icon at bounding box center [20, 342] width 5 height 5
click at [0, 0] on input "checkbox" at bounding box center [0, 0] width 0 height 0
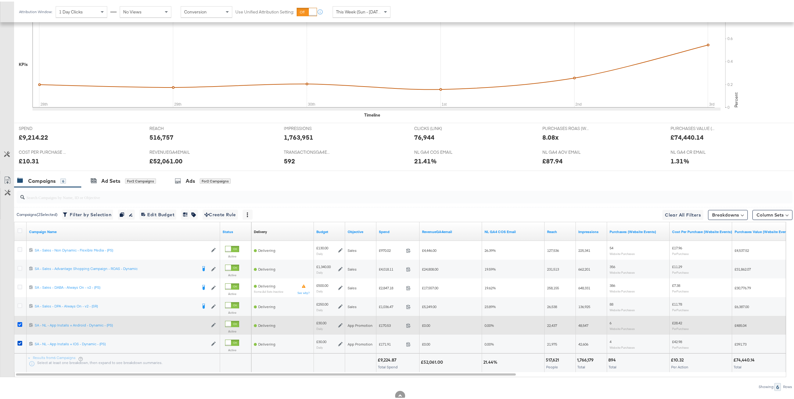
click at [19, 326] on icon at bounding box center [20, 323] width 5 height 5
click at [0, 0] on input "checkbox" at bounding box center [0, 0] width 0 height 0
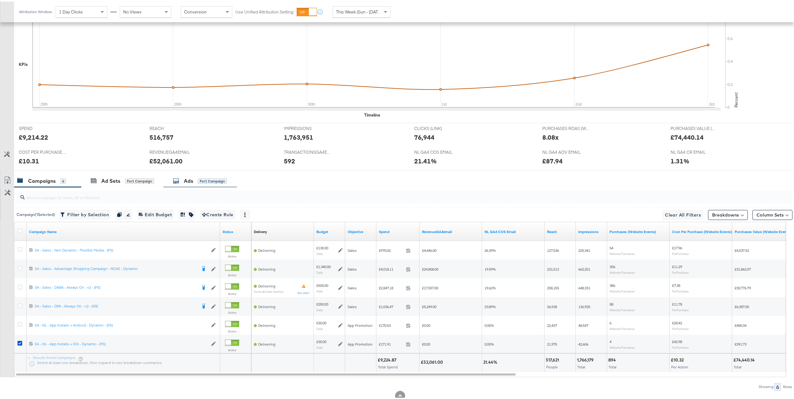
click at [171, 180] on div "Ads for 1 Campaign" at bounding box center [200, 179] width 73 height 13
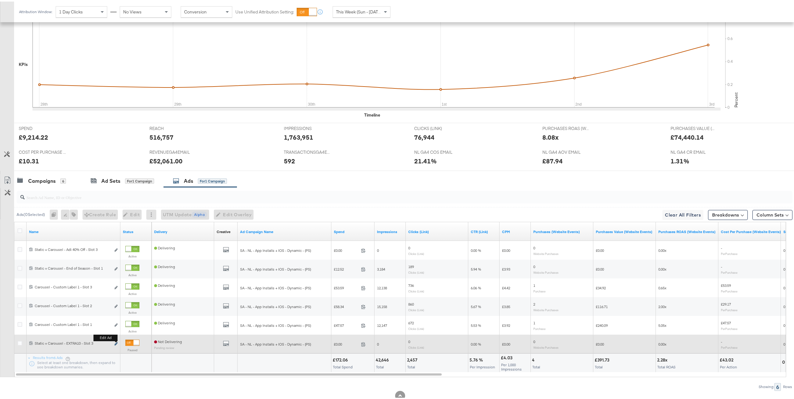
click at [117, 344] on icon "link" at bounding box center [115, 342] width 3 height 3
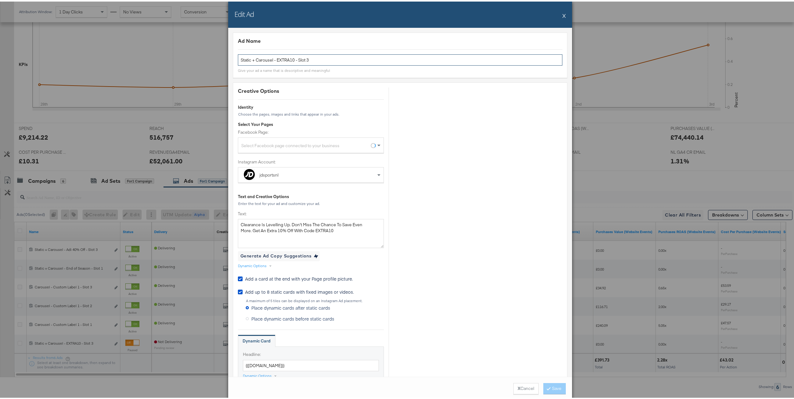
click at [316, 54] on input "Static + Carousel - EXTRA10 - Slot 3" at bounding box center [400, 59] width 325 height 12
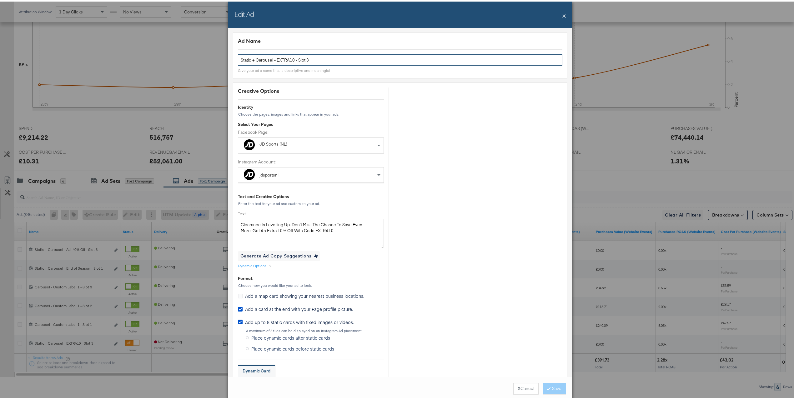
click at [316, 61] on input "Static + Carousel - EXTRA10 - Slot 3" at bounding box center [400, 59] width 325 height 12
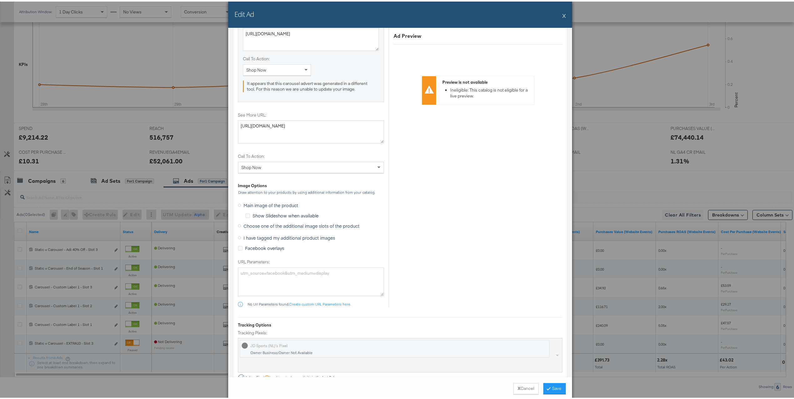
scroll to position [545, 0]
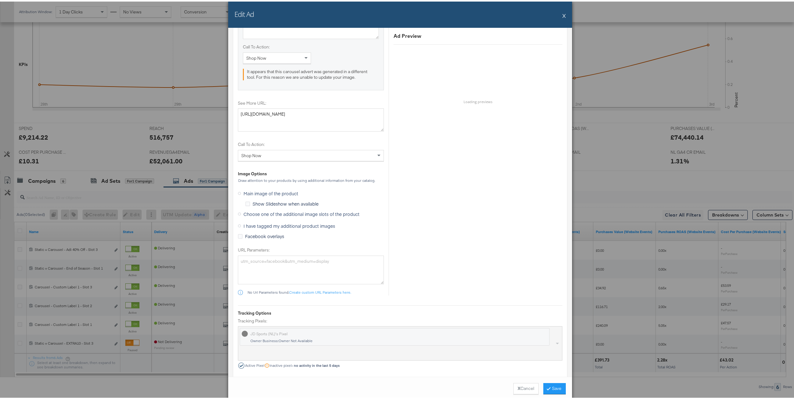
type input "Static + Carousel - EXTRA10 - Slot 1"
click at [277, 227] on span "I have tagged my additional product images" at bounding box center [290, 224] width 92 height 6
click at [0, 0] on input "I have tagged my additional product images" at bounding box center [0, 0] width 0 height 0
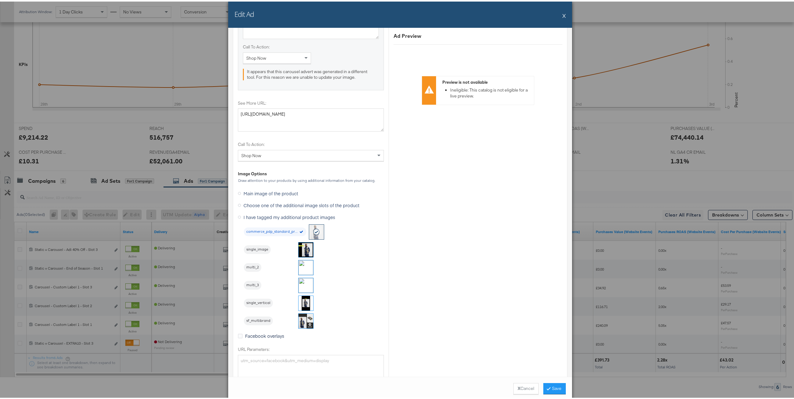
click at [304, 252] on img at bounding box center [306, 248] width 15 height 15
click at [558, 392] on button "Save" at bounding box center [555, 387] width 23 height 11
